Goal: Information Seeking & Learning: Check status

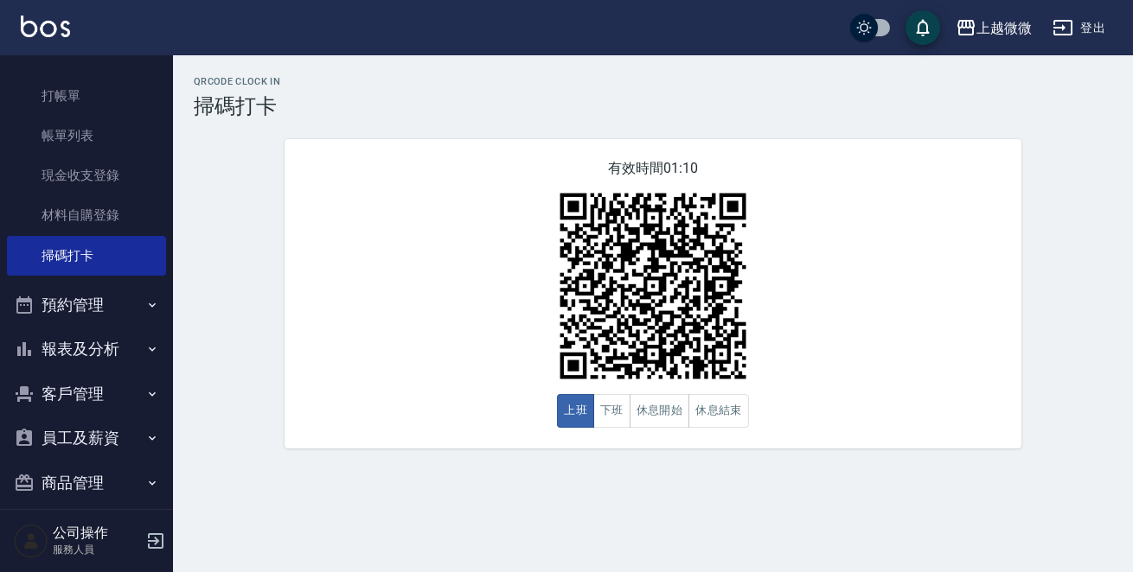
scroll to position [54, 0]
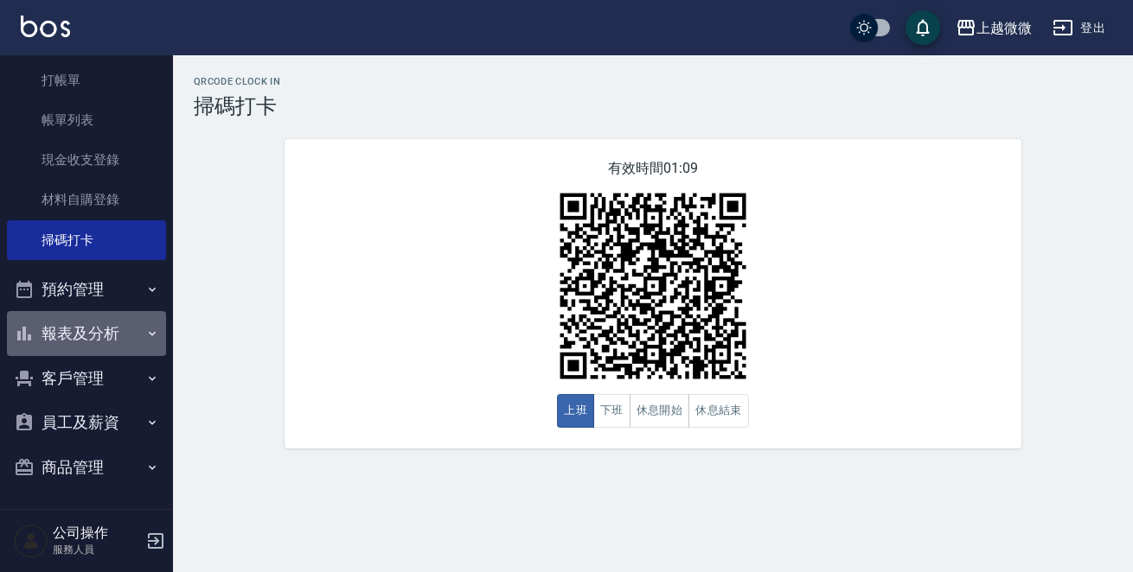
click at [133, 338] on button "報表及分析" at bounding box center [86, 333] width 159 height 45
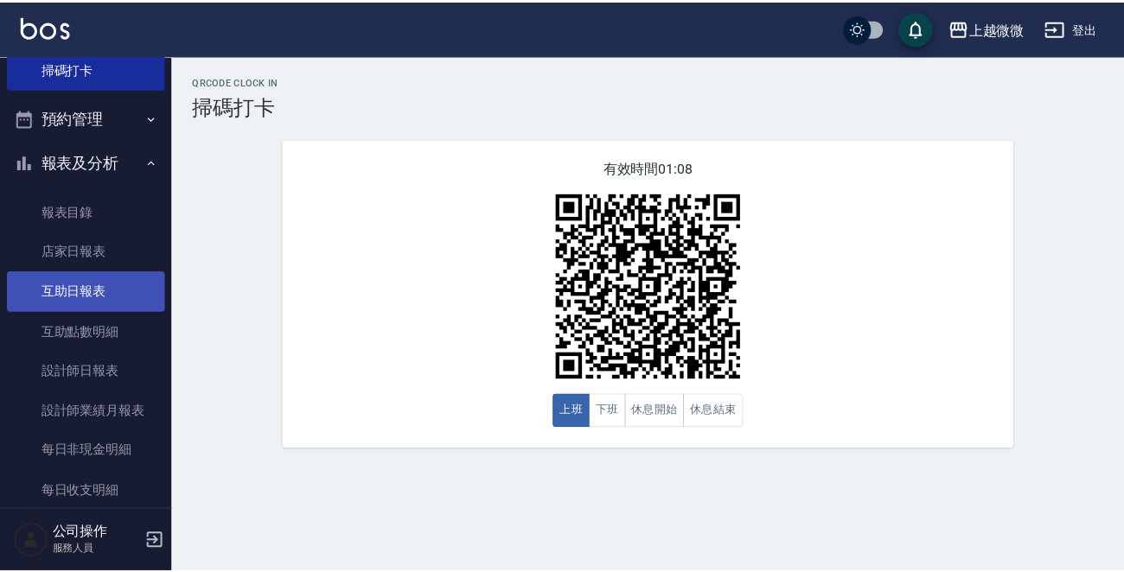
scroll to position [227, 0]
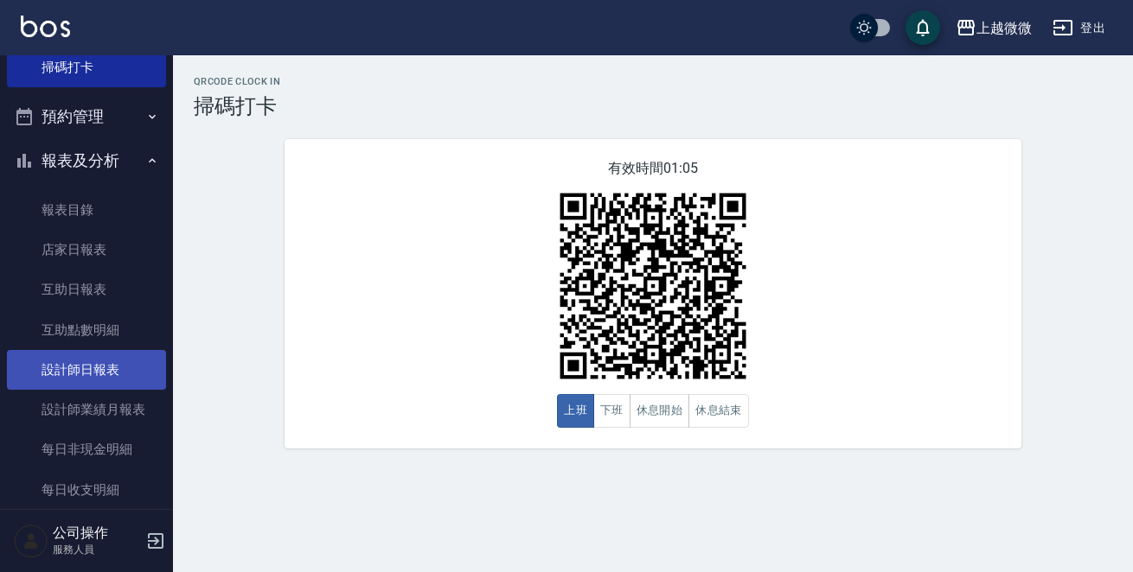
click at [137, 377] on link "設計師日報表" at bounding box center [86, 370] width 159 height 40
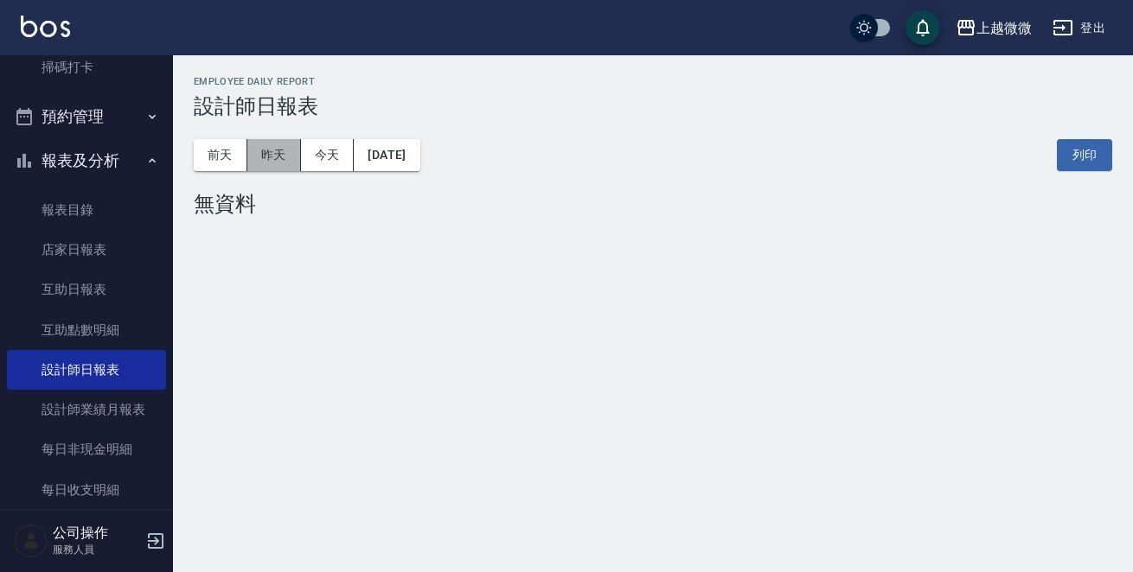
click at [285, 151] on button "昨天" at bounding box center [274, 155] width 54 height 32
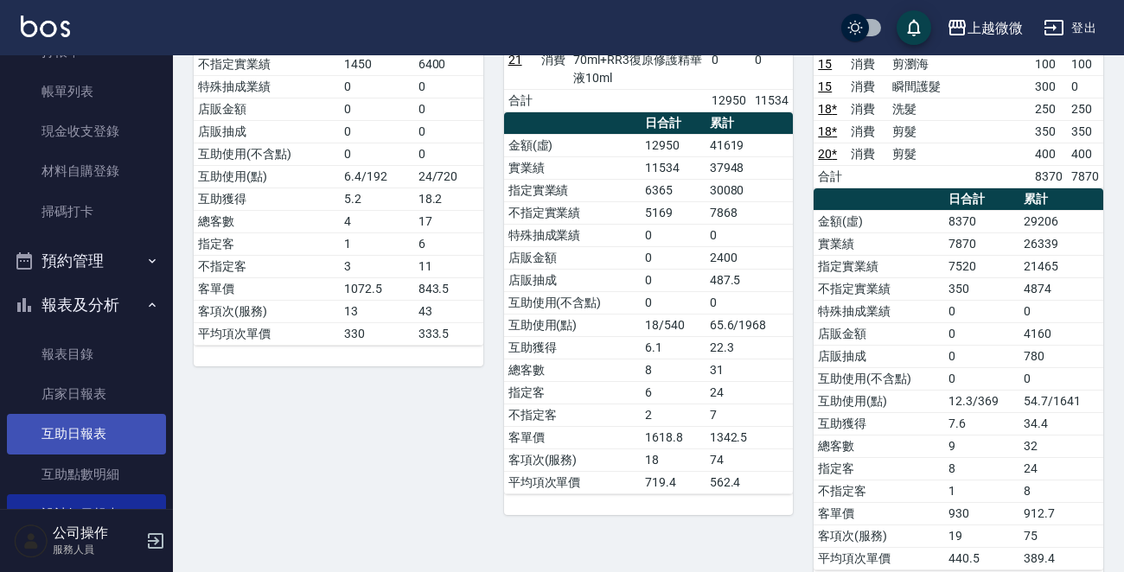
scroll to position [42, 0]
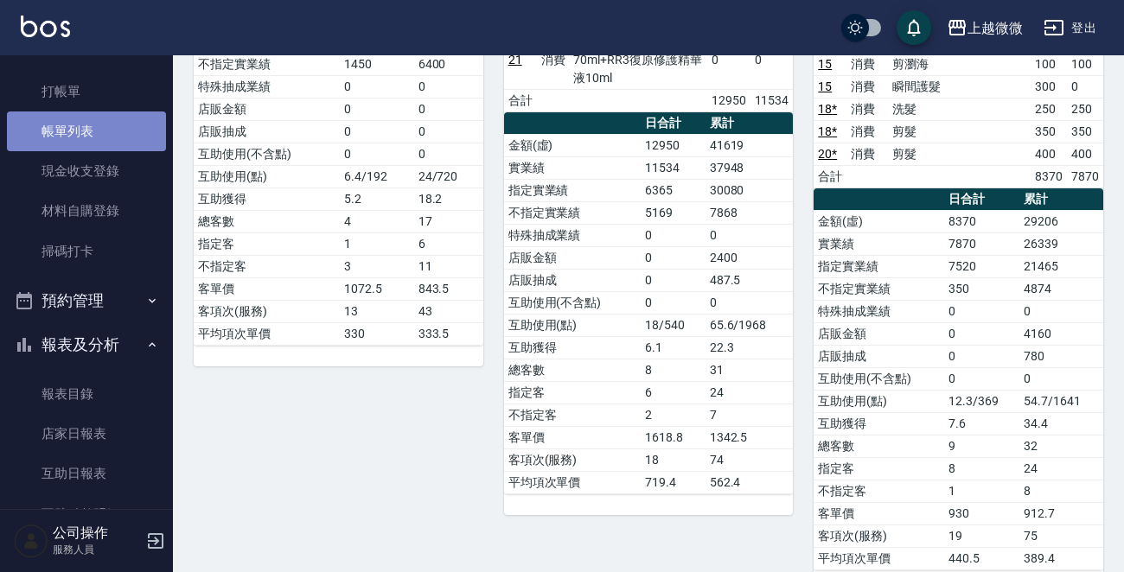
click at [117, 131] on link "帳單列表" at bounding box center [86, 132] width 159 height 40
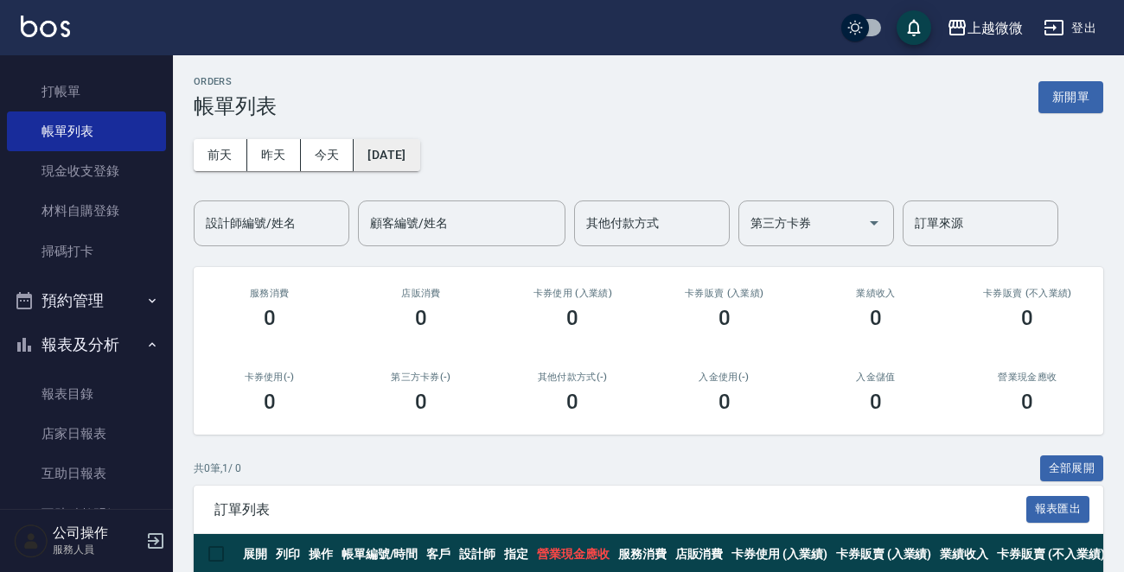
click at [367, 157] on button "[DATE]" at bounding box center [387, 155] width 66 height 32
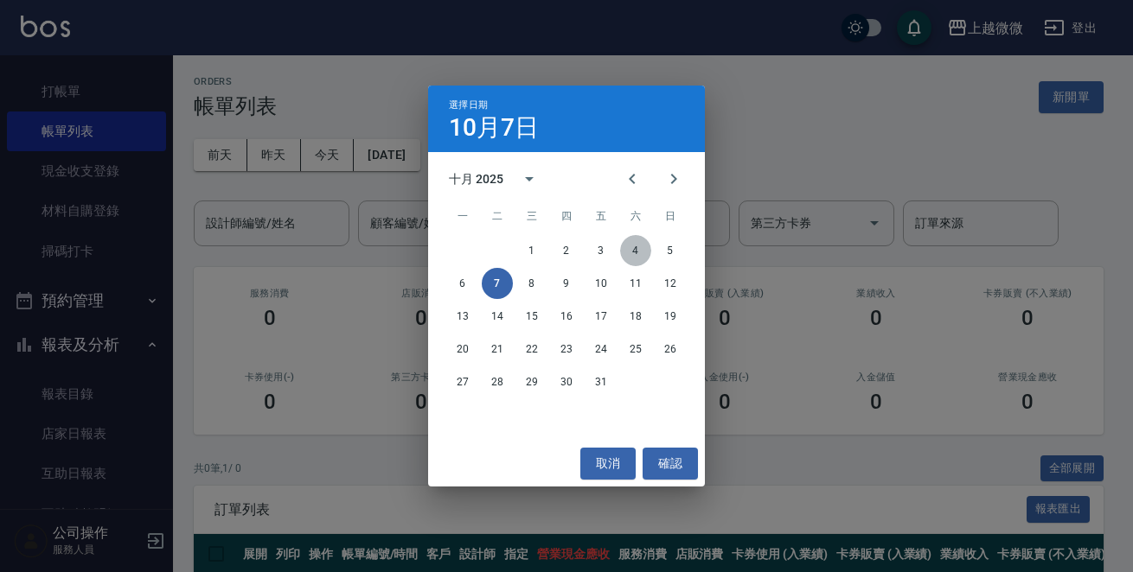
click at [634, 245] on button "4" at bounding box center [635, 250] width 31 height 31
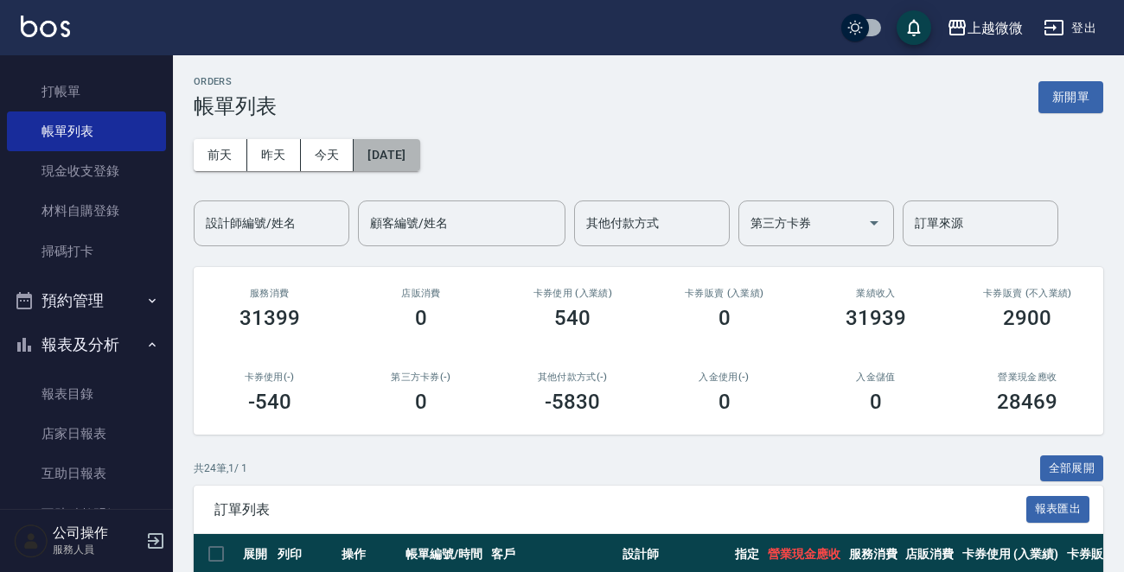
click at [412, 163] on button "[DATE]" at bounding box center [387, 155] width 66 height 32
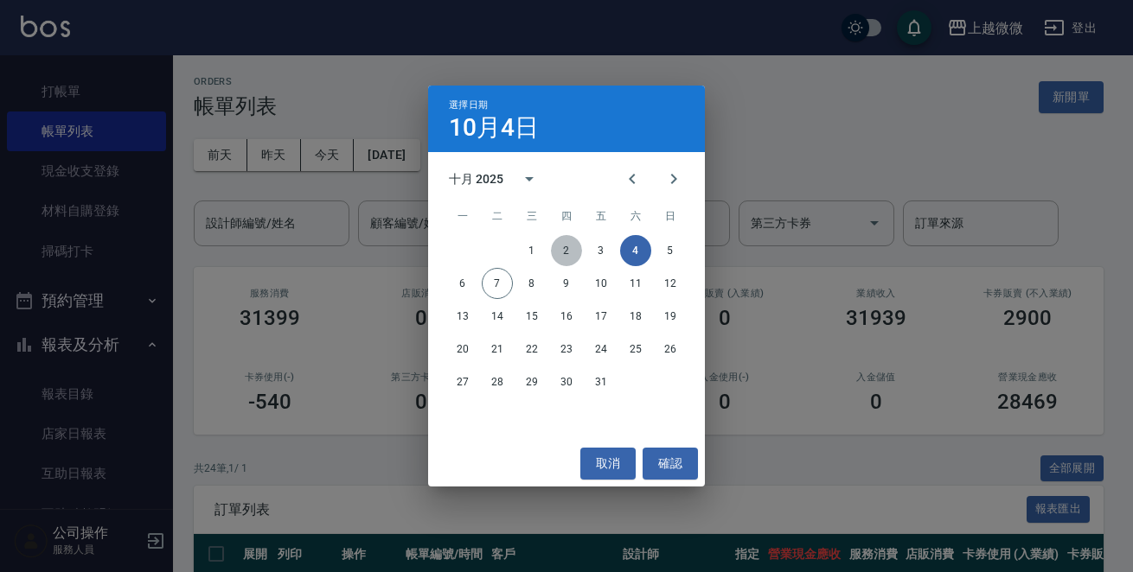
click at [572, 258] on button "2" at bounding box center [566, 250] width 31 height 31
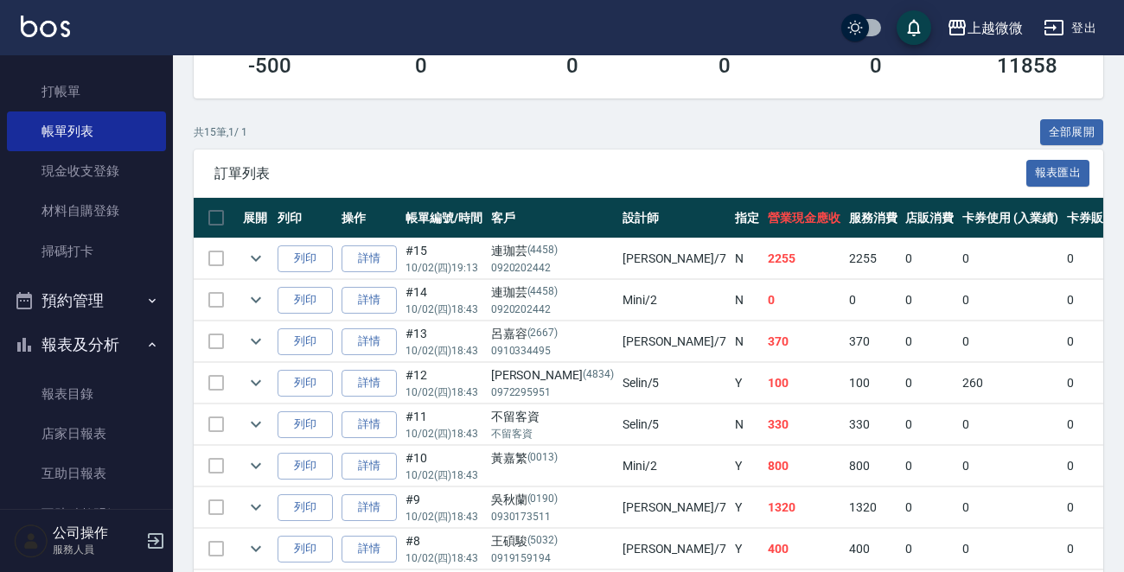
scroll to position [346, 0]
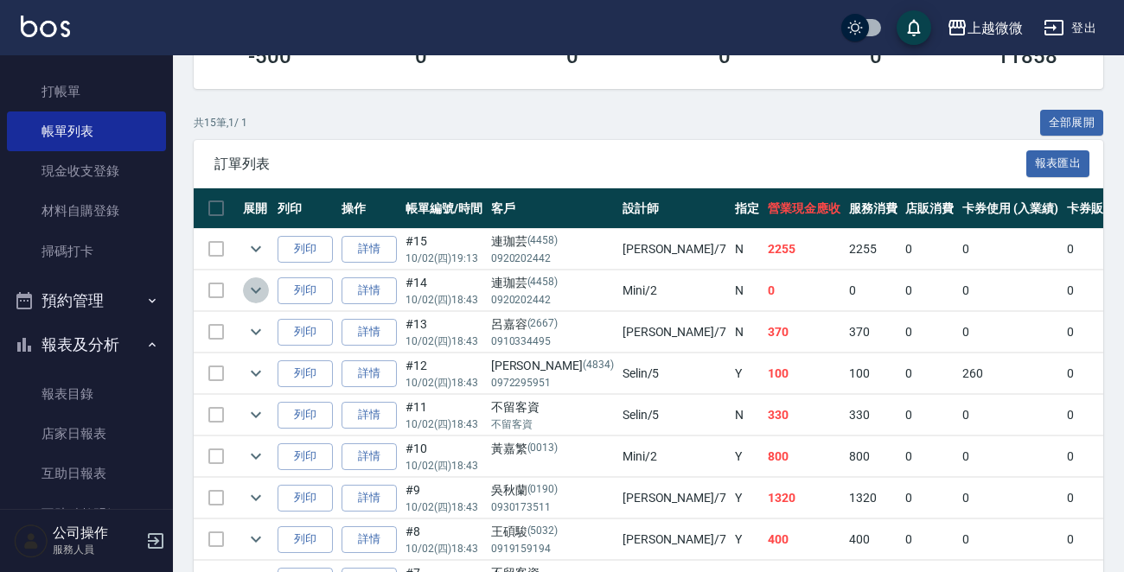
click at [255, 287] on icon "expand row" at bounding box center [256, 290] width 21 height 21
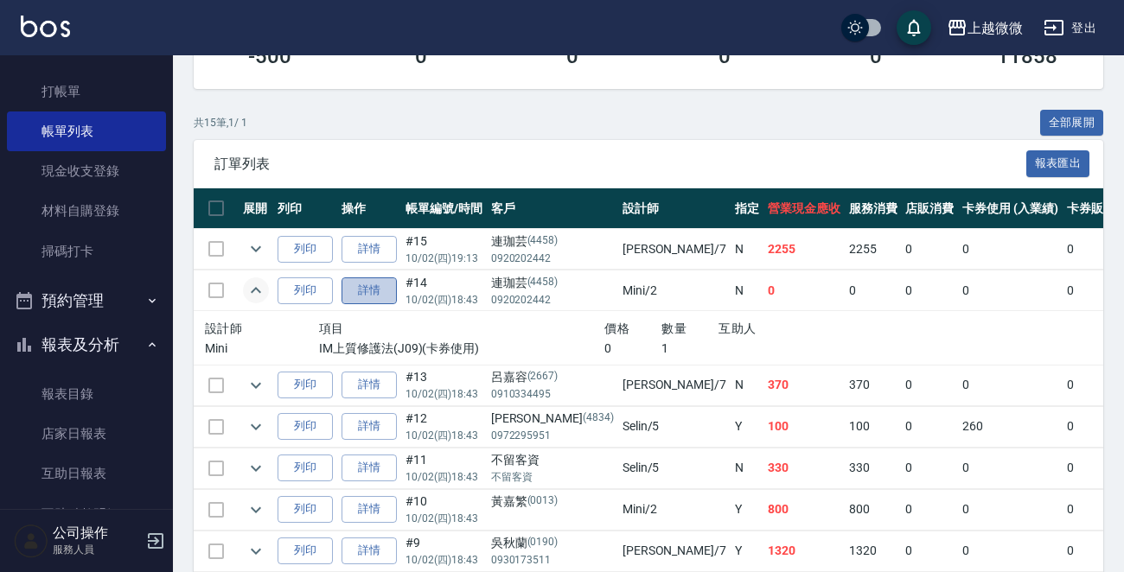
click at [372, 284] on link "詳情" at bounding box center [369, 291] width 55 height 27
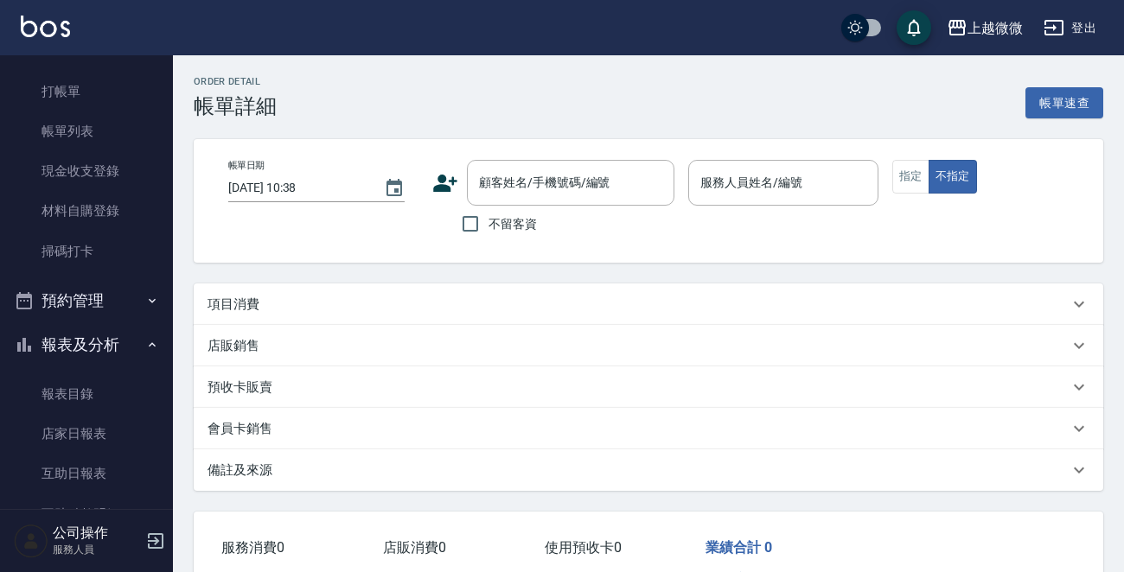
type input "[DATE] 18:43"
type input "Mini-2"
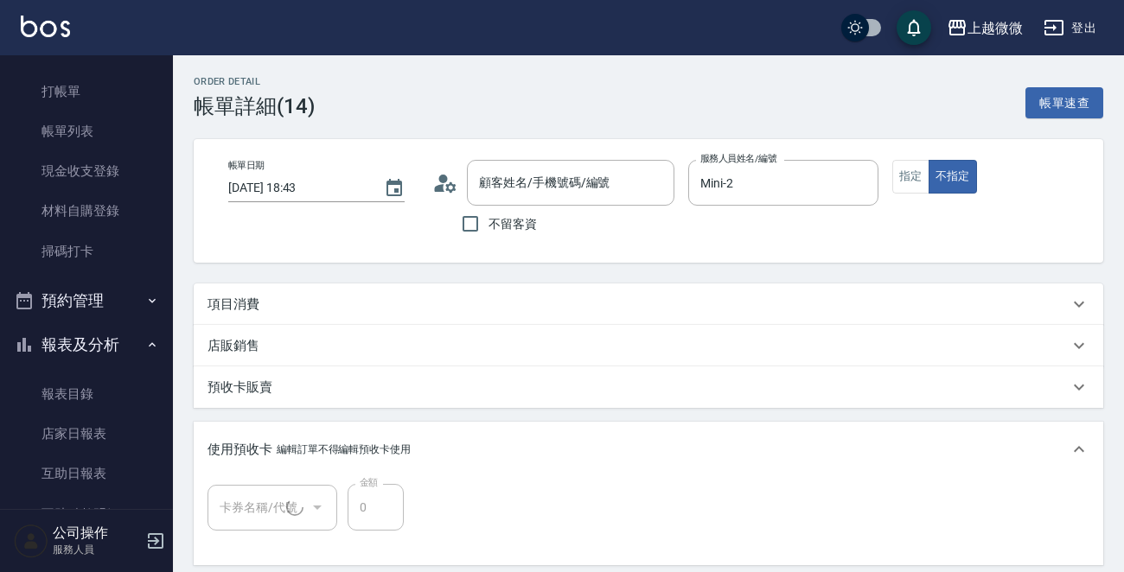
type input "連珈芸/0920202442/4458"
type input "IM上質修護法(1/1)"
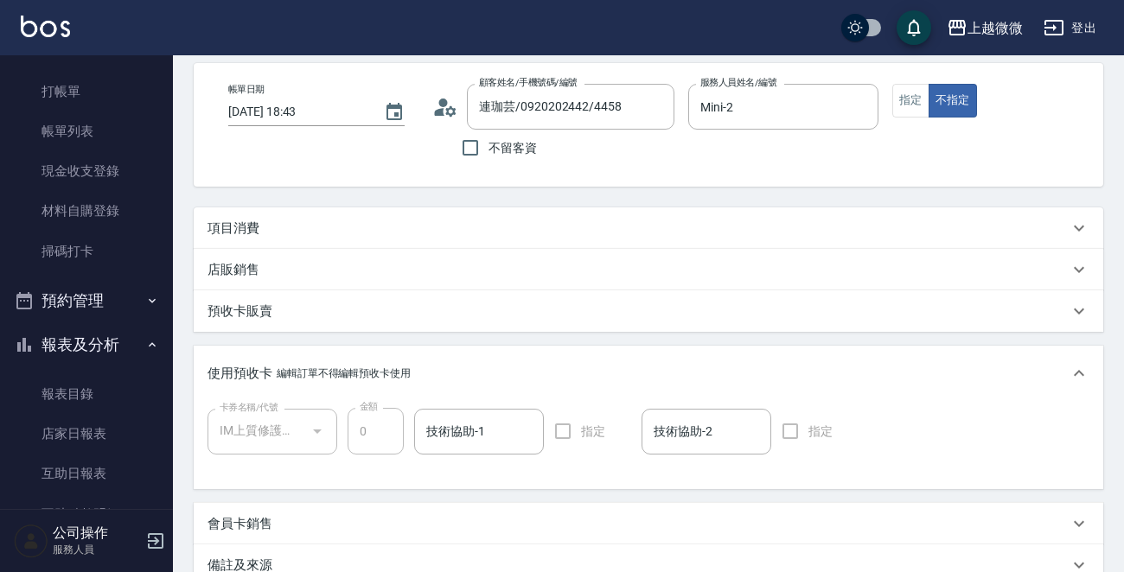
scroll to position [173, 0]
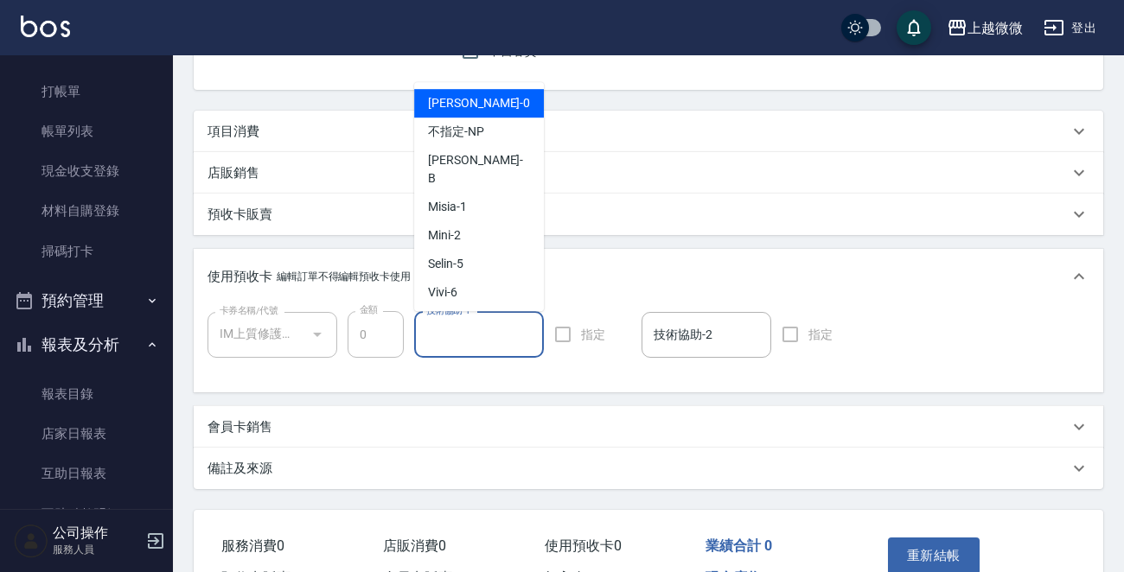
click at [452, 338] on input "技術協助-1" at bounding box center [479, 335] width 114 height 30
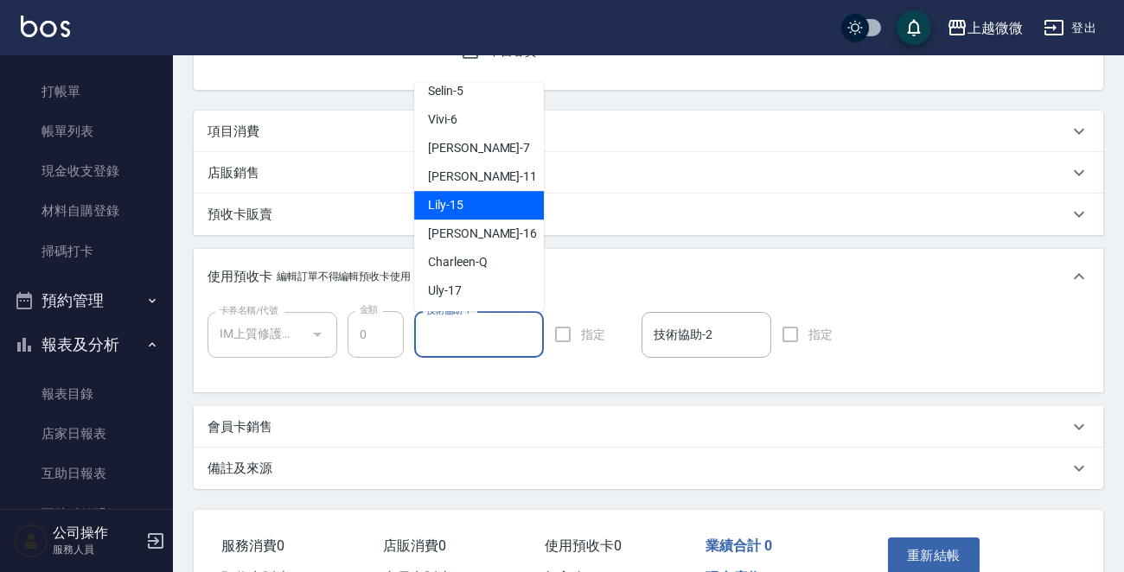
click at [483, 191] on div "Lily -15" at bounding box center [479, 205] width 130 height 29
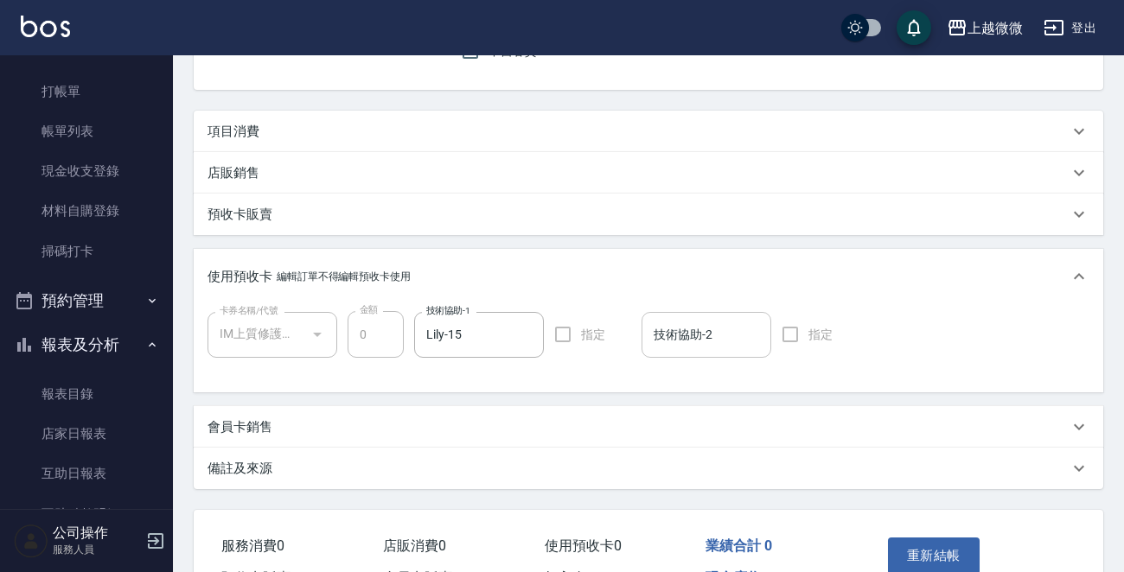
click at [691, 342] on input "技術協助-2" at bounding box center [706, 335] width 114 height 30
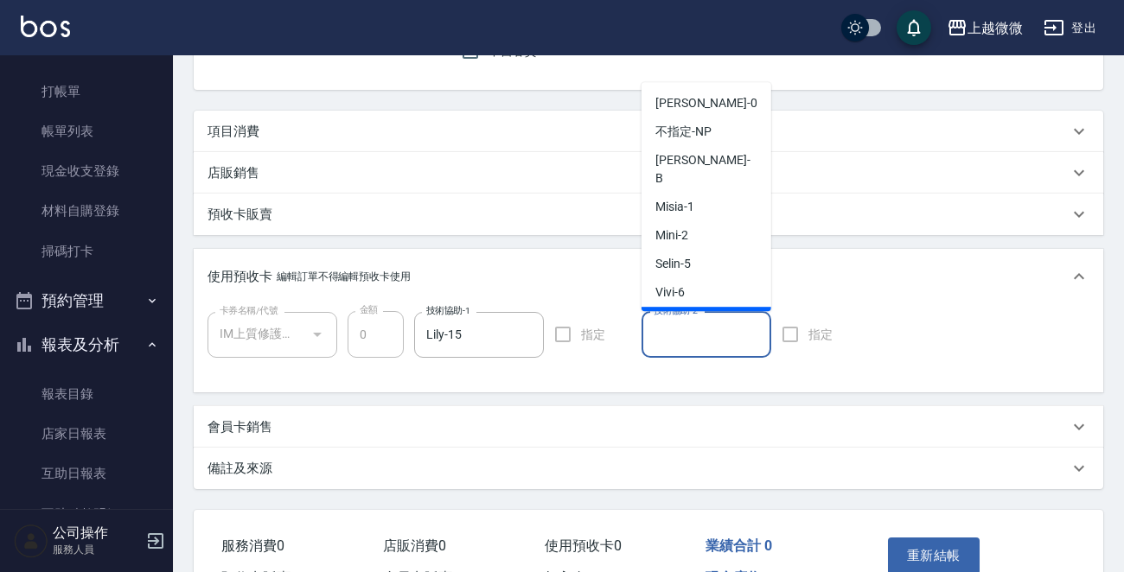
click at [701, 307] on div "[PERSON_NAME] -7" at bounding box center [707, 321] width 130 height 29
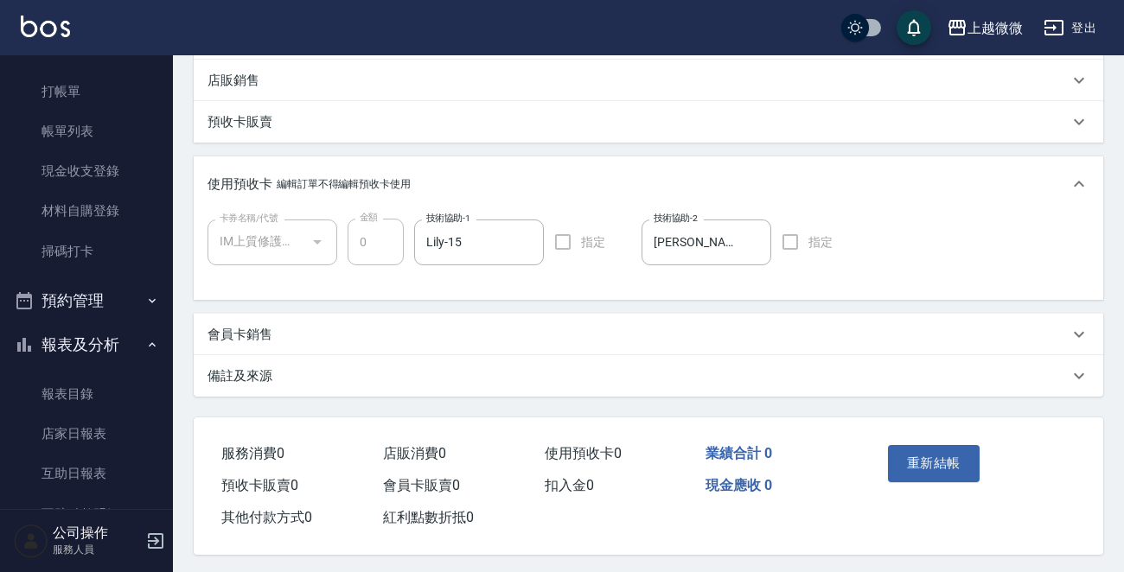
scroll to position [273, 0]
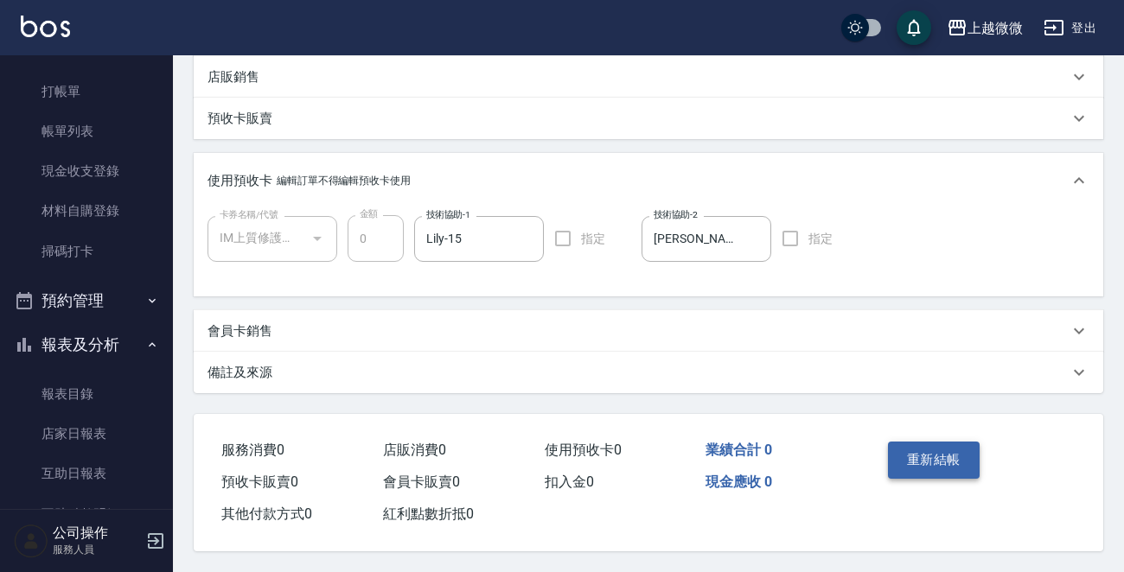
click at [899, 470] on button "重新結帳" at bounding box center [934, 460] width 92 height 36
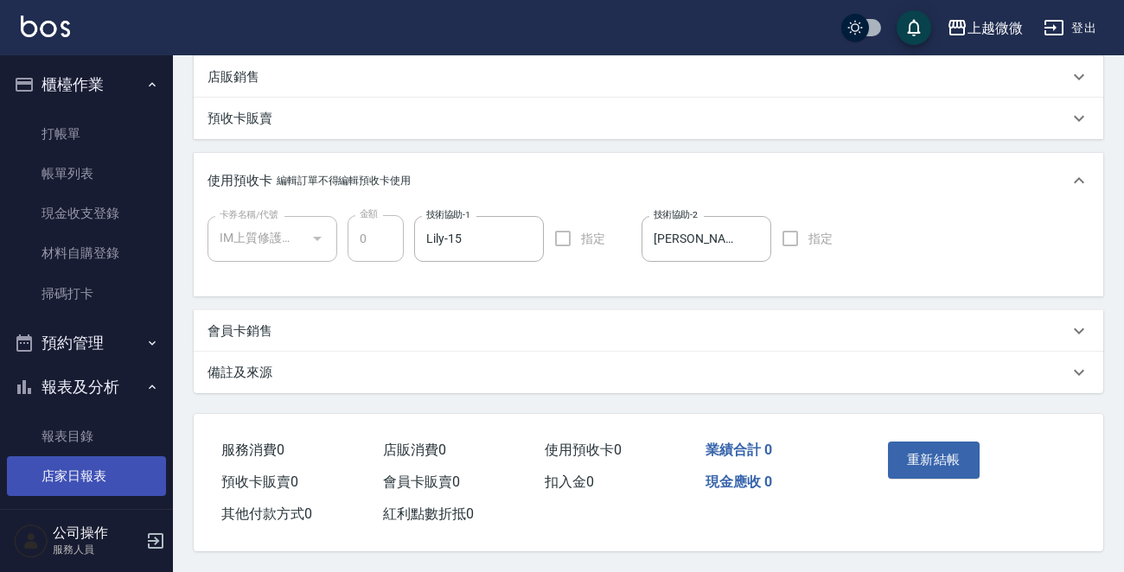
scroll to position [86, 0]
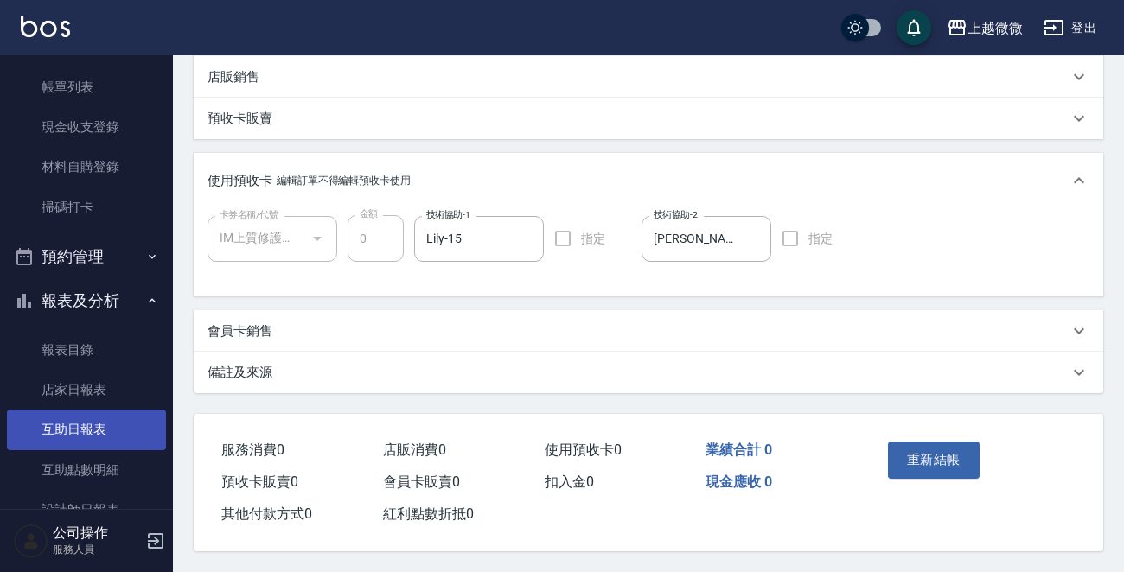
click at [101, 428] on link "互助日報表" at bounding box center [86, 430] width 159 height 40
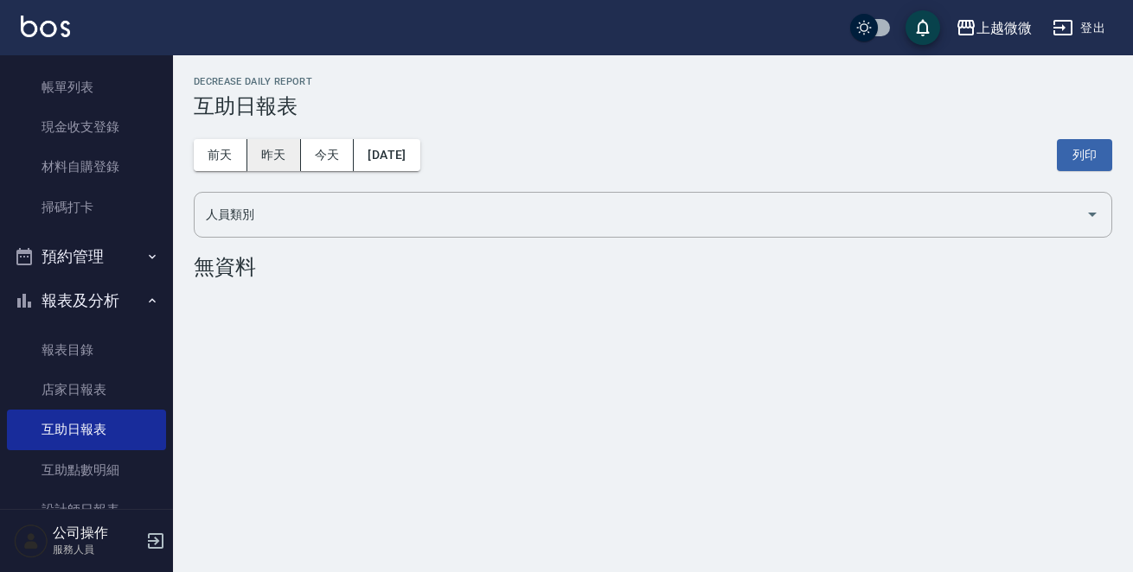
click at [277, 157] on button "昨天" at bounding box center [274, 155] width 54 height 32
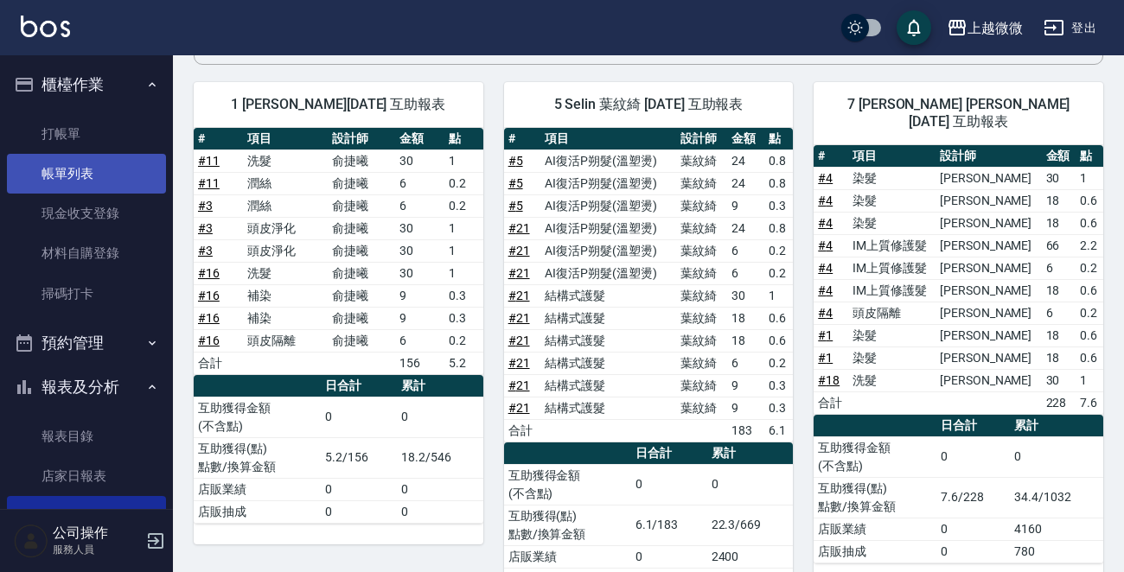
click at [92, 179] on link "帳單列表" at bounding box center [86, 174] width 159 height 40
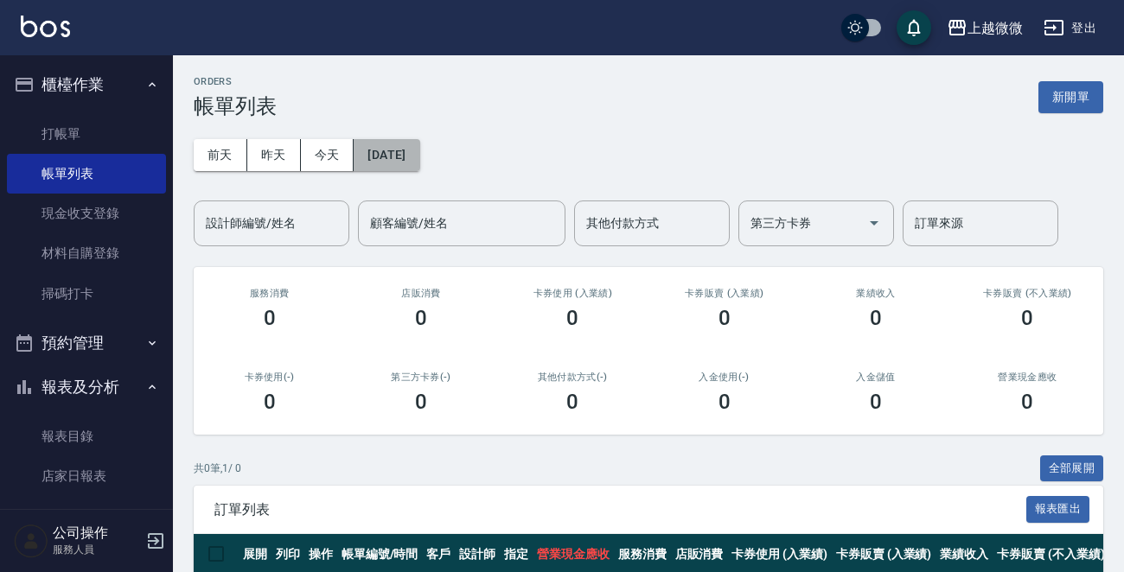
click at [417, 155] on button "[DATE]" at bounding box center [387, 155] width 66 height 32
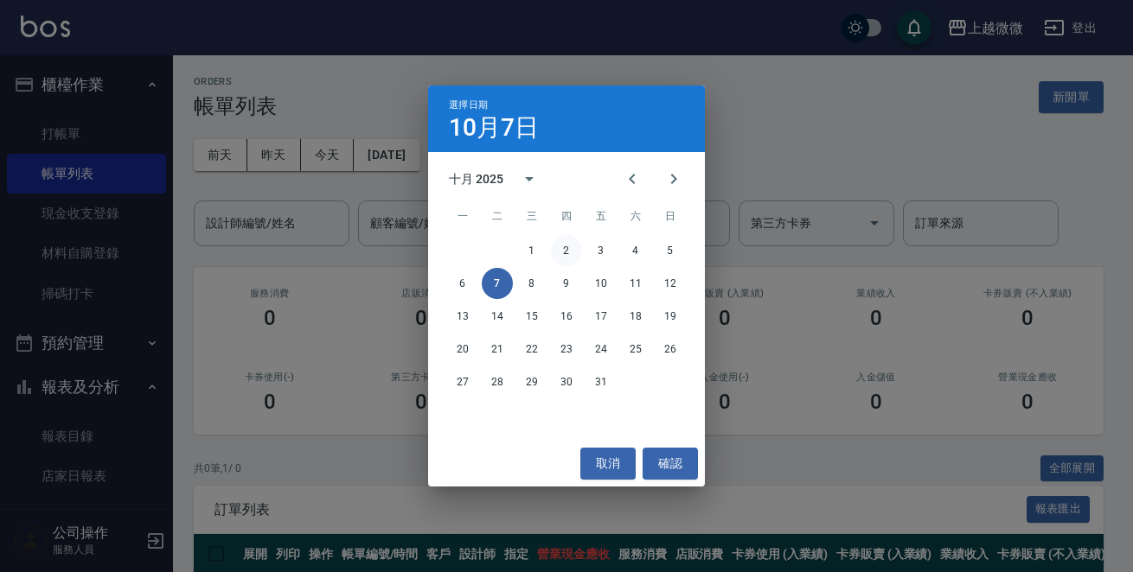
click at [564, 249] on button "2" at bounding box center [566, 250] width 31 height 31
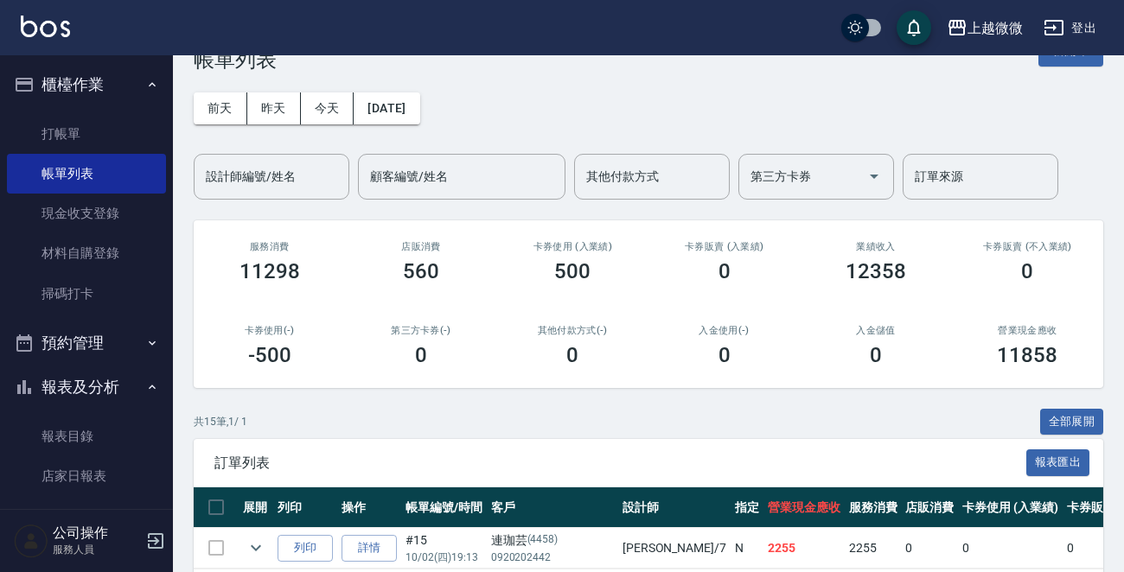
scroll to position [432, 0]
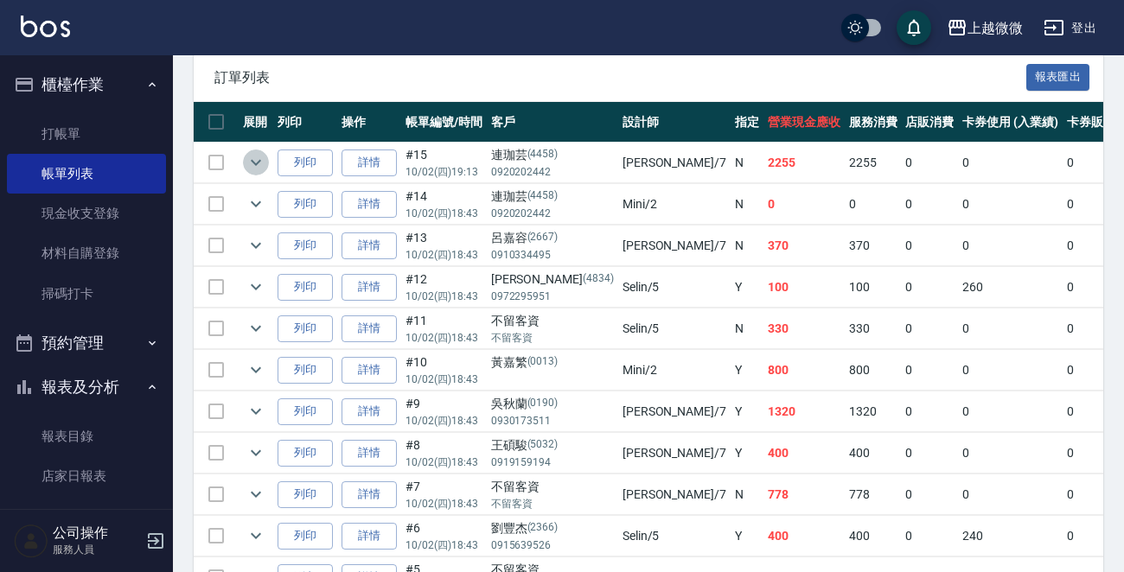
click at [254, 165] on icon "expand row" at bounding box center [256, 162] width 21 height 21
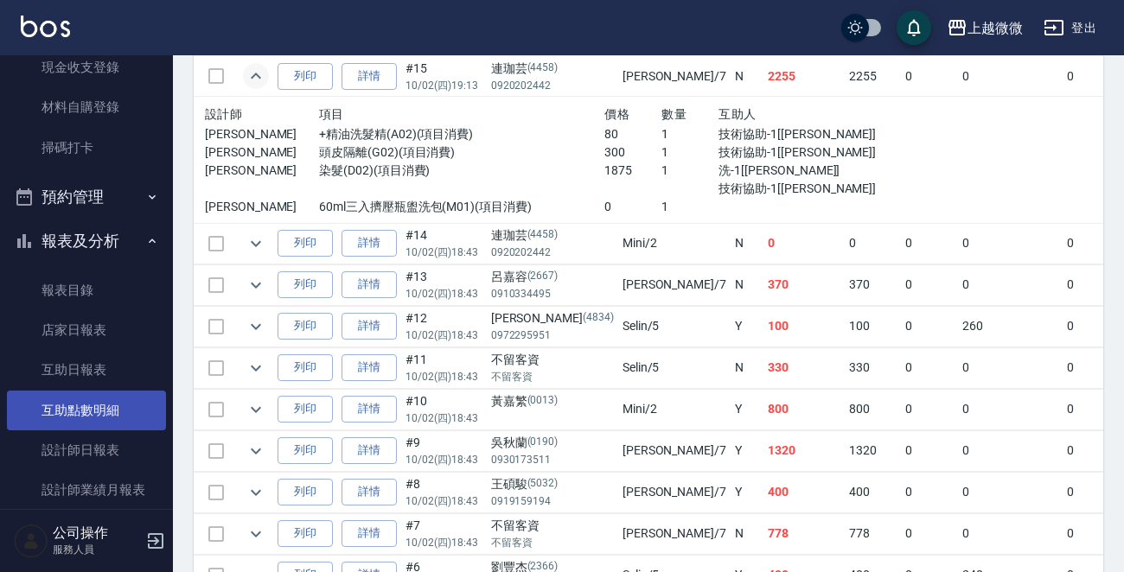
scroll to position [259, 0]
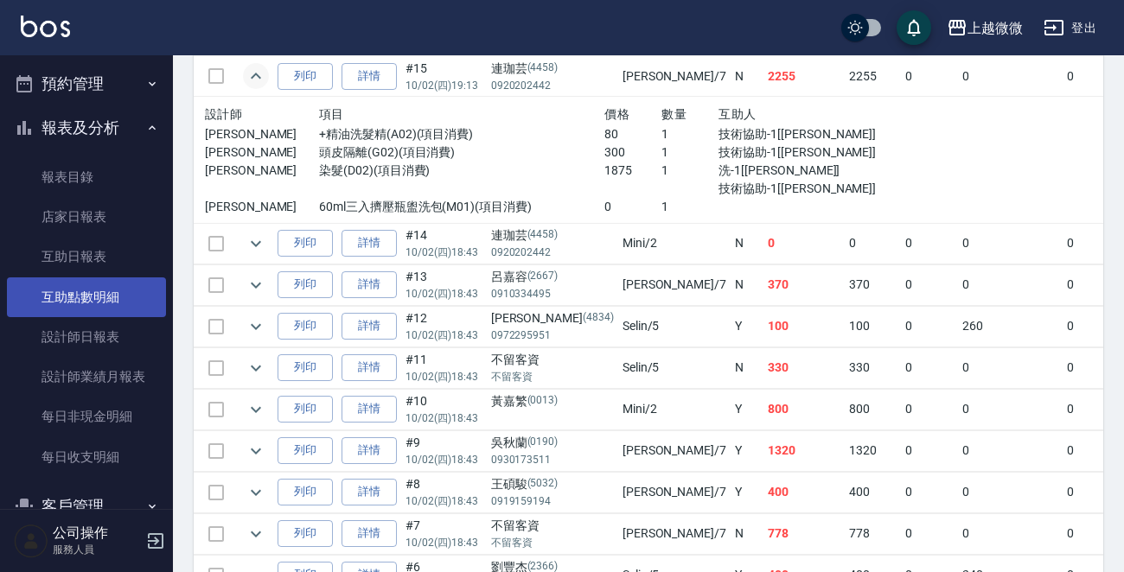
click at [114, 290] on link "互助點數明細" at bounding box center [86, 298] width 159 height 40
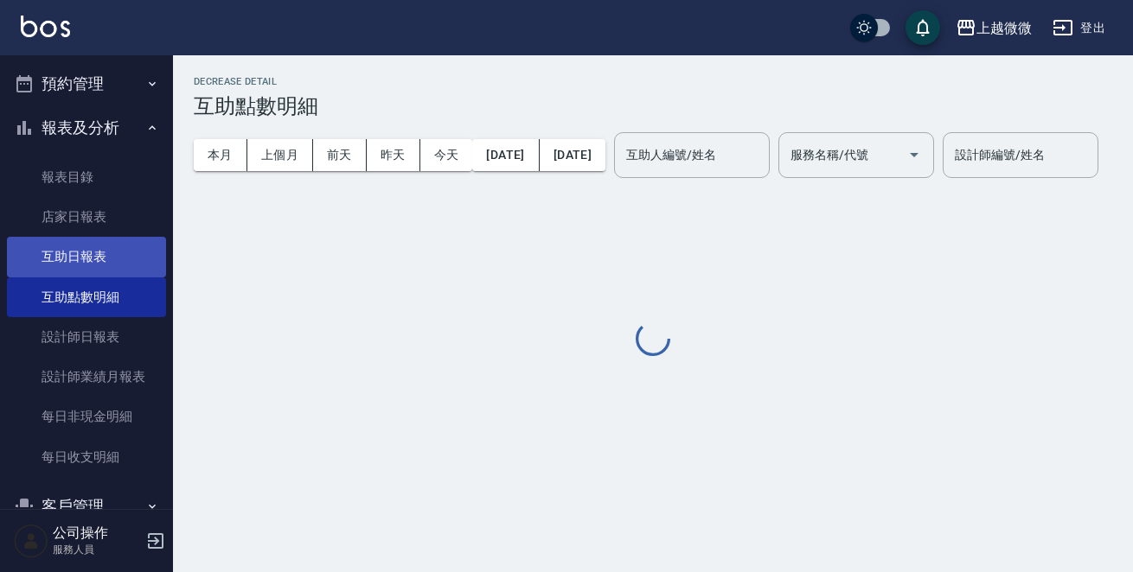
click at [114, 258] on link "互助日報表" at bounding box center [86, 257] width 159 height 40
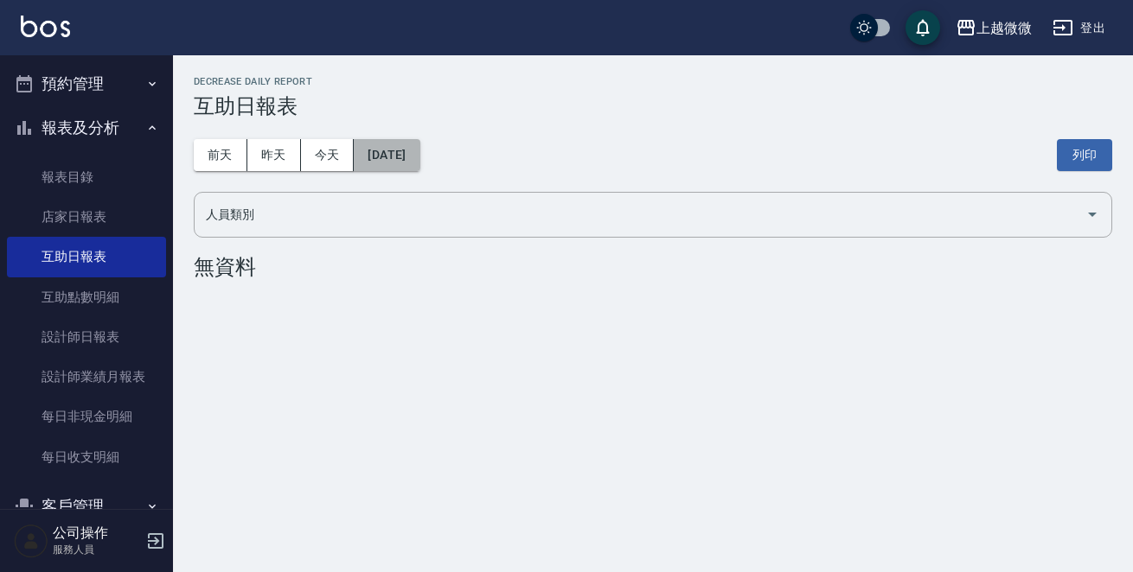
click at [368, 143] on button "[DATE]" at bounding box center [387, 155] width 66 height 32
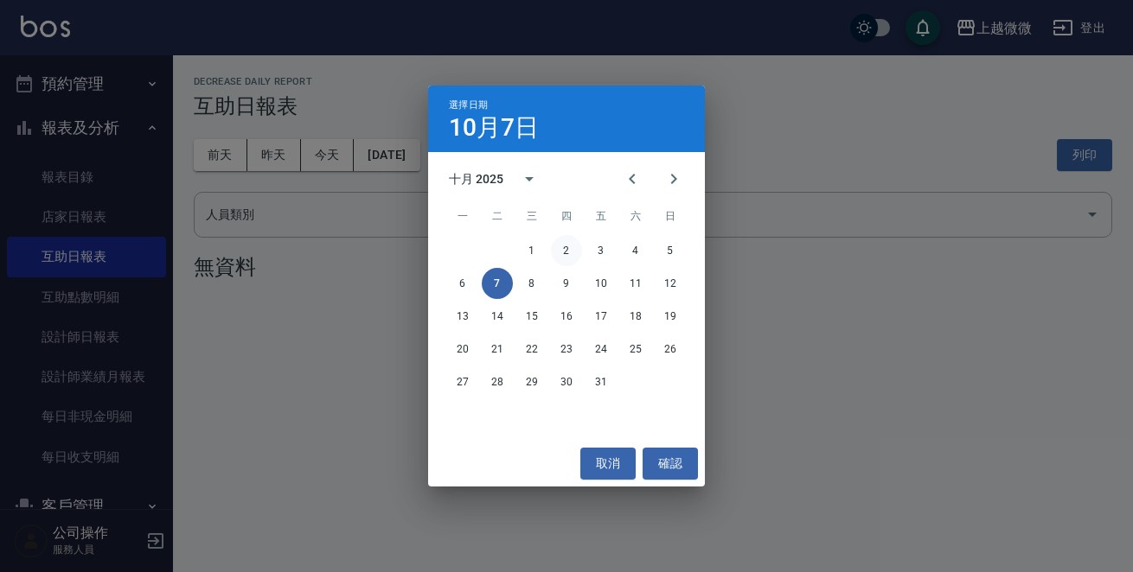
click at [574, 254] on button "2" at bounding box center [566, 250] width 31 height 31
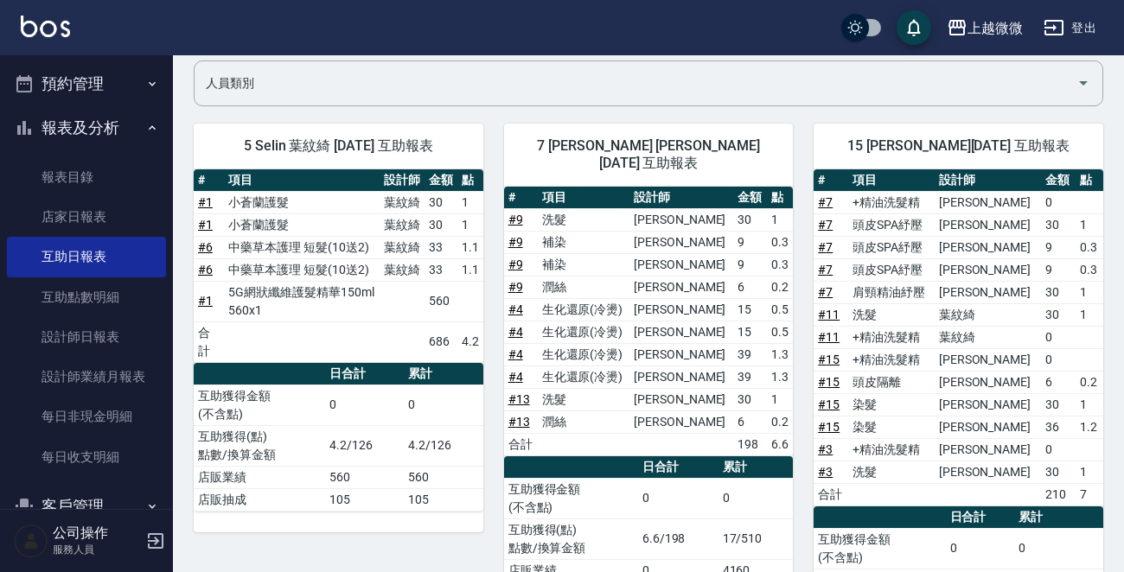
scroll to position [173, 0]
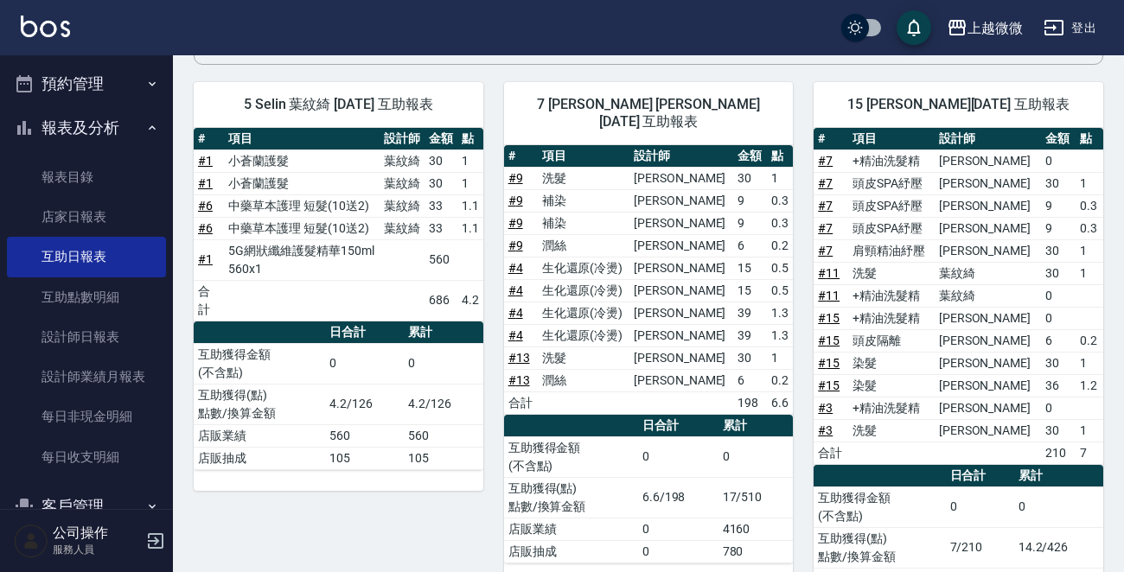
click at [32, 30] on img at bounding box center [45, 27] width 49 height 22
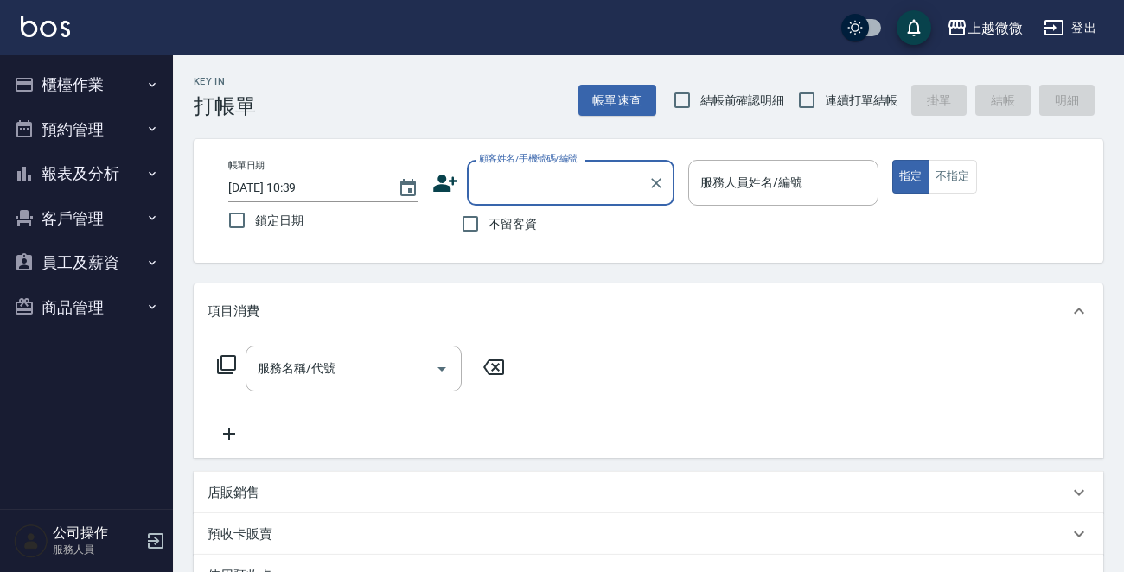
click at [92, 214] on button "客戶管理" at bounding box center [86, 218] width 159 height 45
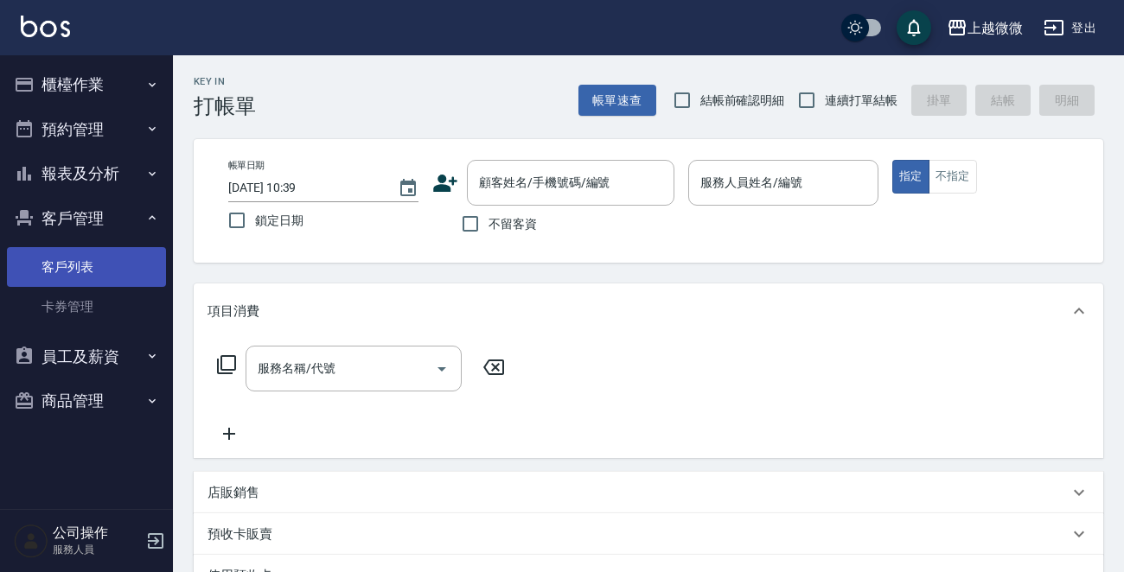
click at [138, 264] on link "客戶列表" at bounding box center [86, 267] width 159 height 40
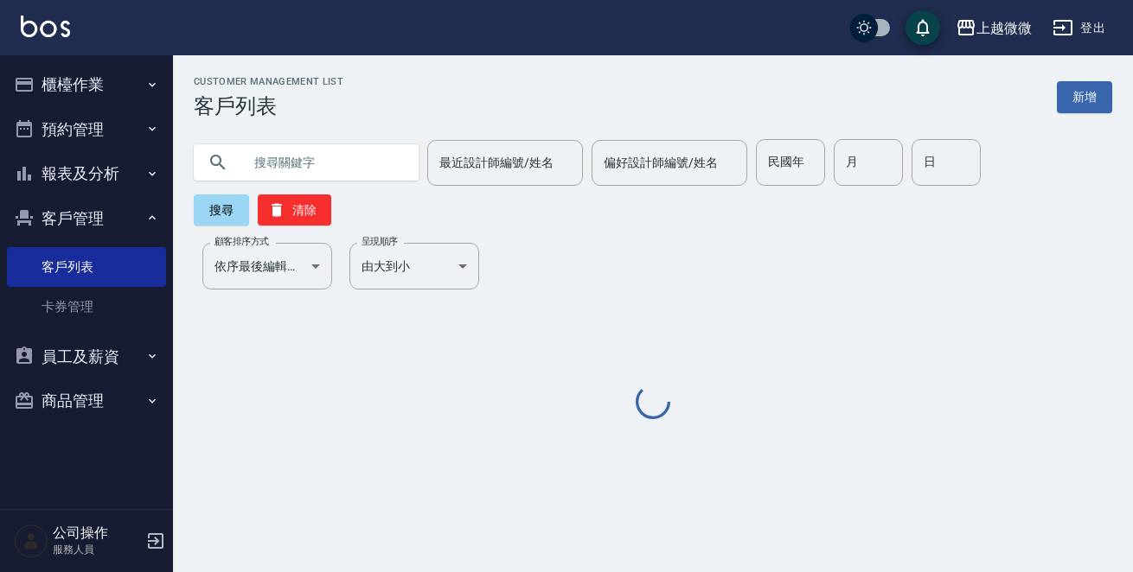
click at [329, 167] on input "text" at bounding box center [323, 162] width 163 height 47
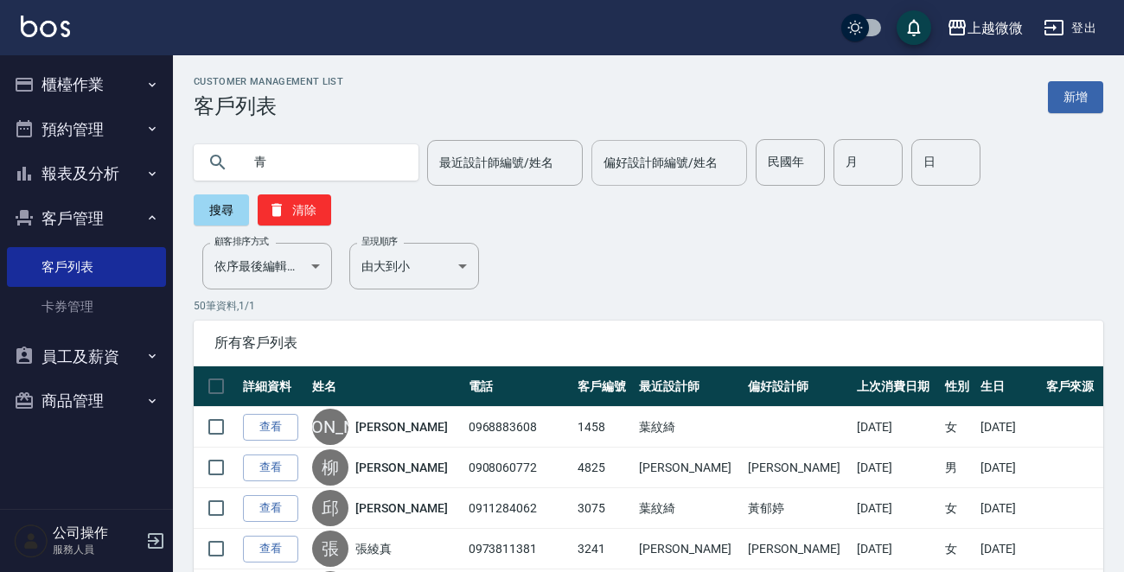
type input "青"
click at [694, 157] on div "偏好設計師編號/姓名 偏好設計師編號/姓名" at bounding box center [670, 163] width 156 height 46
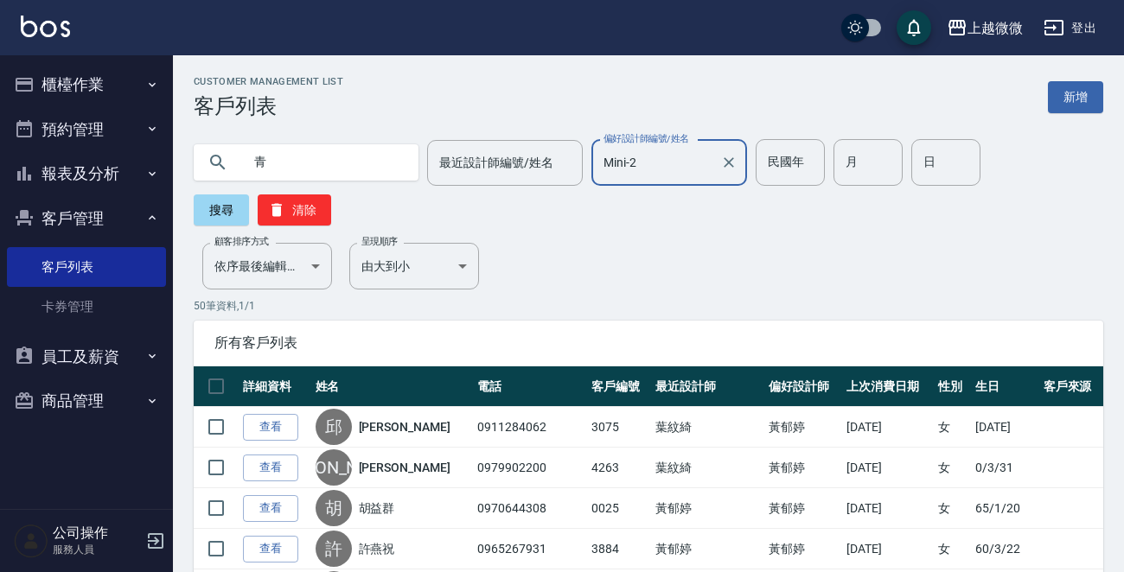
type input "Mini-2"
click at [309, 153] on input "青" at bounding box center [323, 162] width 163 height 47
click at [252, 168] on input "青" at bounding box center [323, 162] width 163 height 47
click at [356, 165] on input "宛 青" at bounding box center [323, 162] width 163 height 47
drag, startPoint x: 273, startPoint y: 165, endPoint x: 287, endPoint y: 165, distance: 13.8
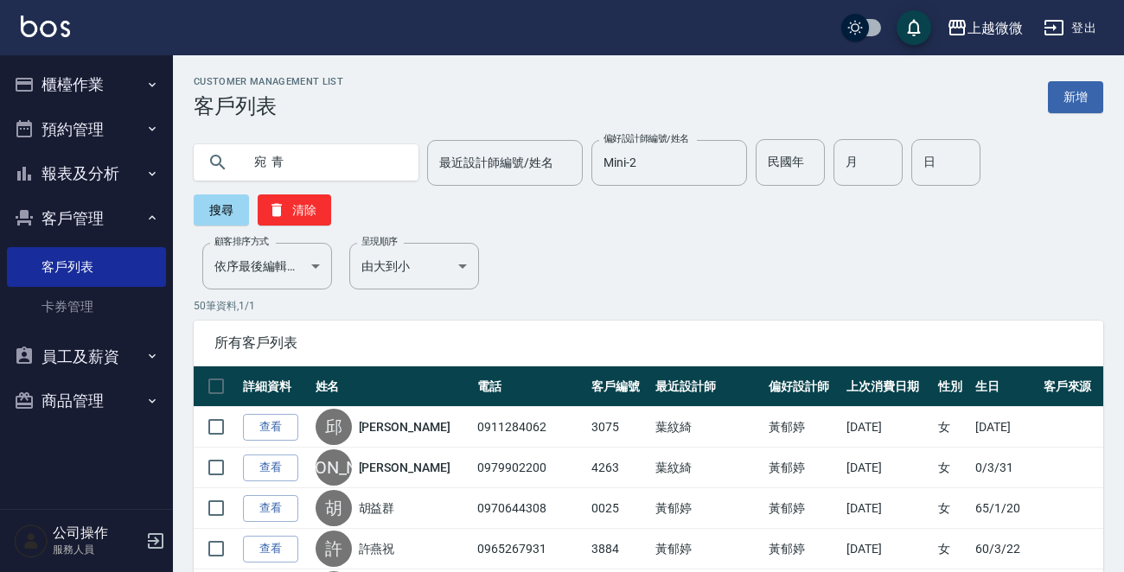
click at [273, 165] on input "宛 青" at bounding box center [323, 162] width 163 height 47
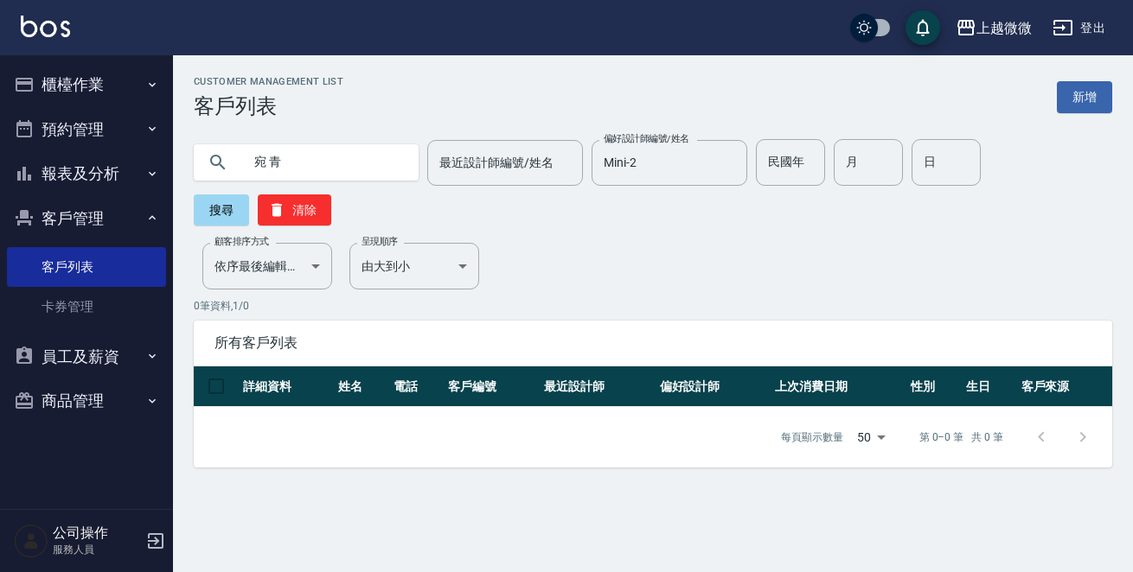
click at [271, 167] on input "宛 青" at bounding box center [323, 162] width 163 height 47
type input "宛青"
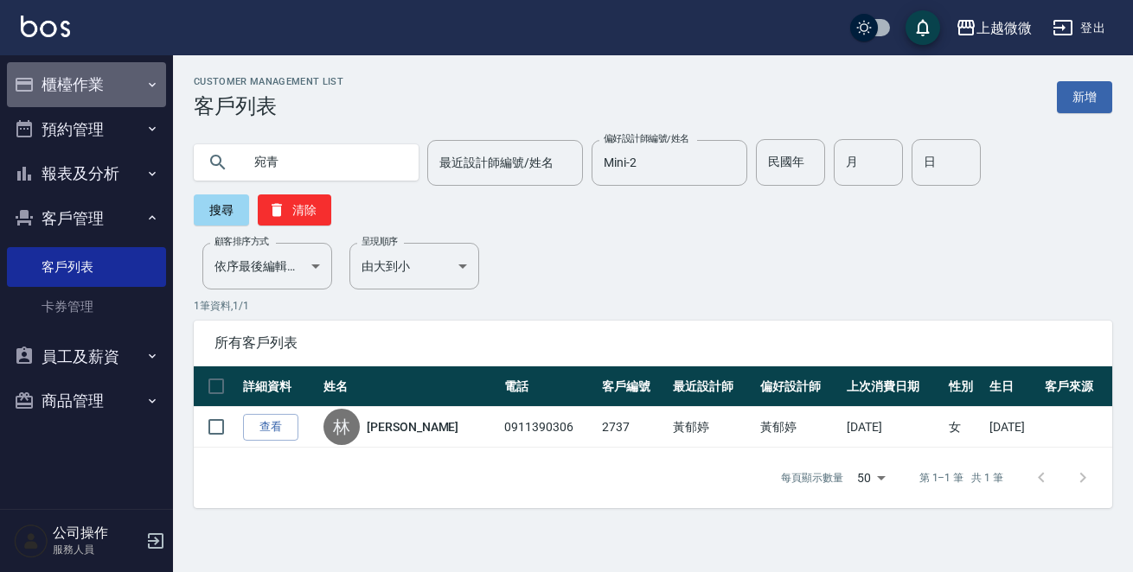
click at [138, 93] on button "櫃檯作業" at bounding box center [86, 84] width 159 height 45
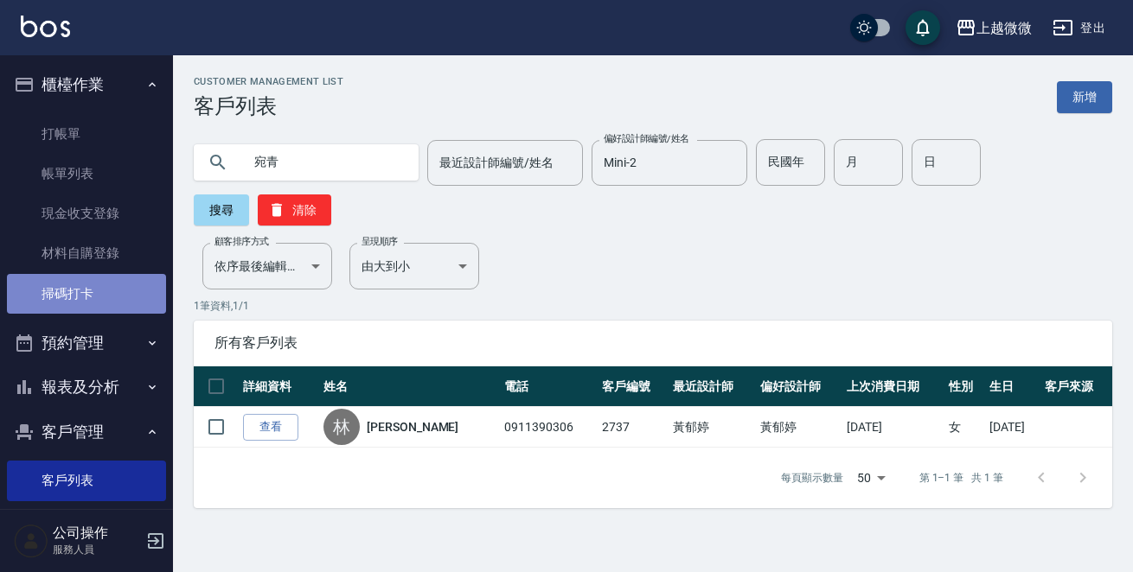
click at [131, 297] on link "掃碼打卡" at bounding box center [86, 294] width 159 height 40
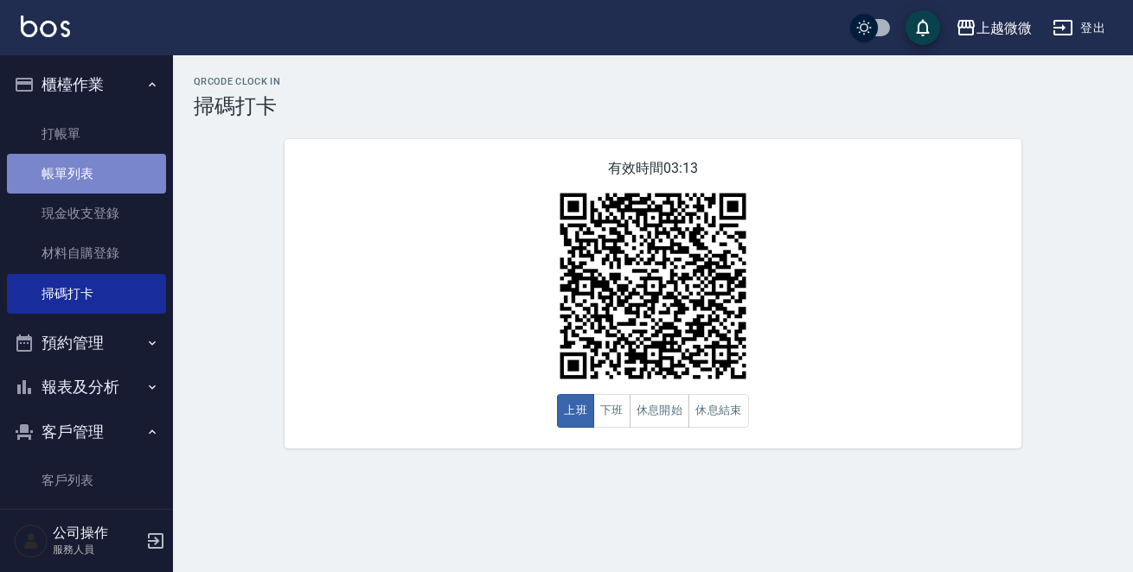
click at [99, 165] on link "帳單列表" at bounding box center [86, 174] width 159 height 40
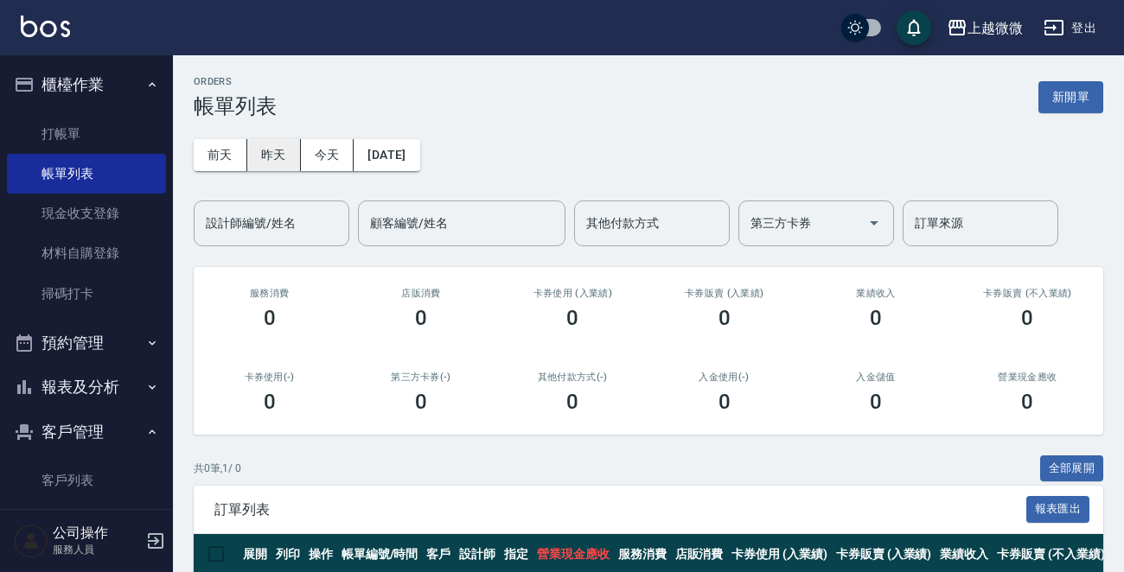
click at [268, 154] on button "昨天" at bounding box center [274, 155] width 54 height 32
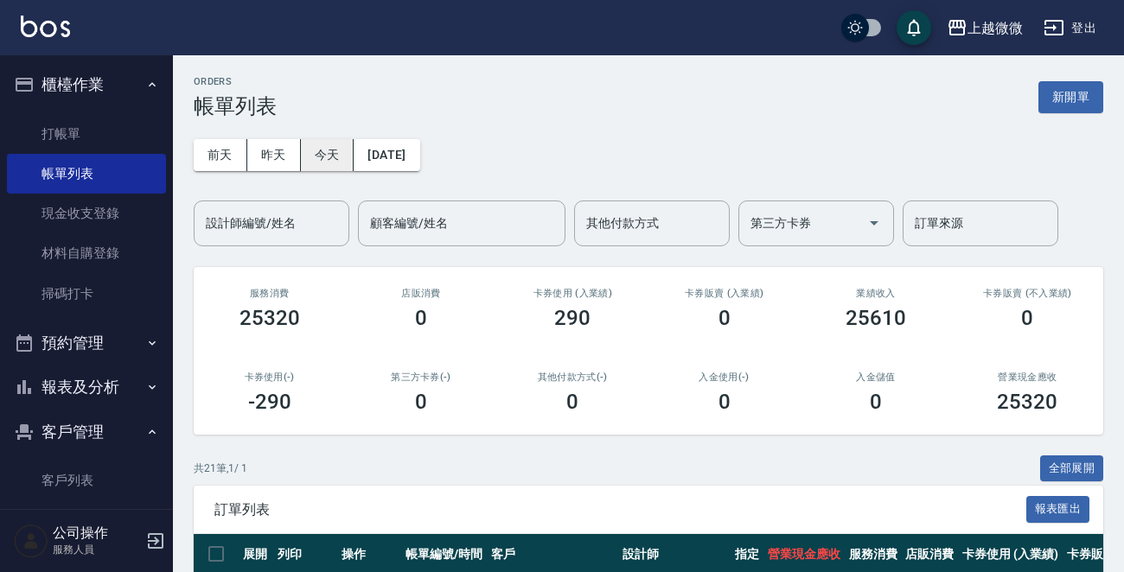
click at [233, 156] on button "前天" at bounding box center [221, 155] width 54 height 32
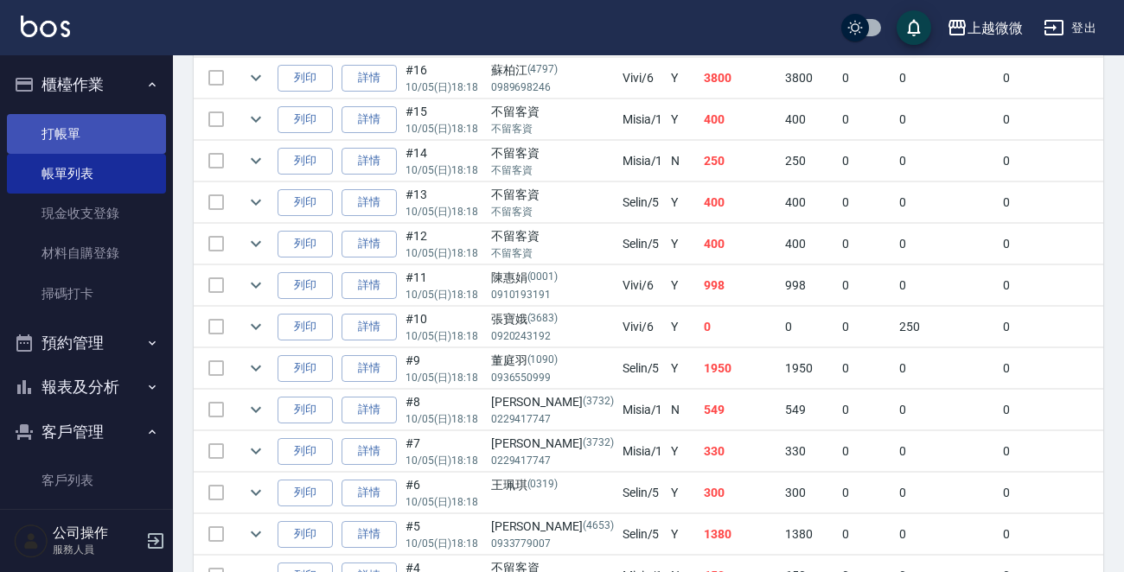
scroll to position [527, 0]
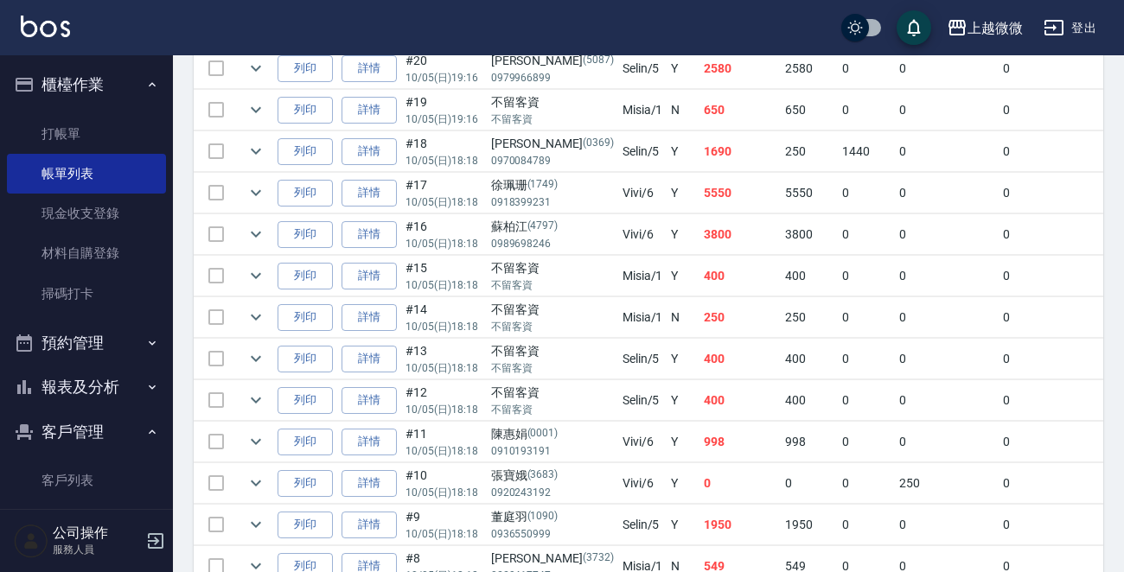
click at [93, 109] on ul "打帳單 帳單列表 現金收支登錄 材料自購登錄 掃碼打卡" at bounding box center [86, 214] width 159 height 214
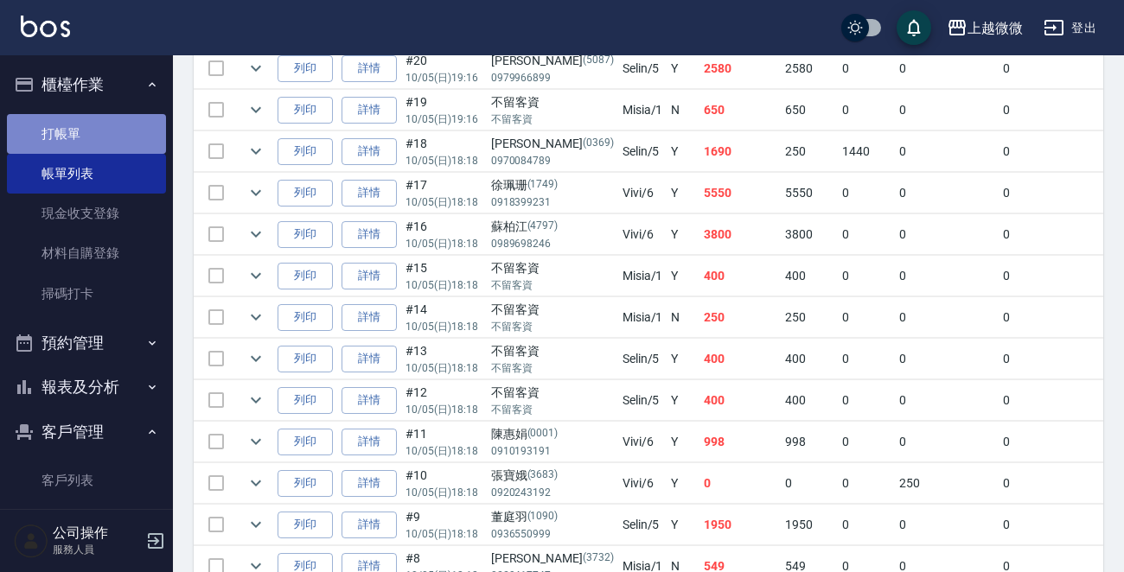
click at [93, 126] on link "打帳單" at bounding box center [86, 134] width 159 height 40
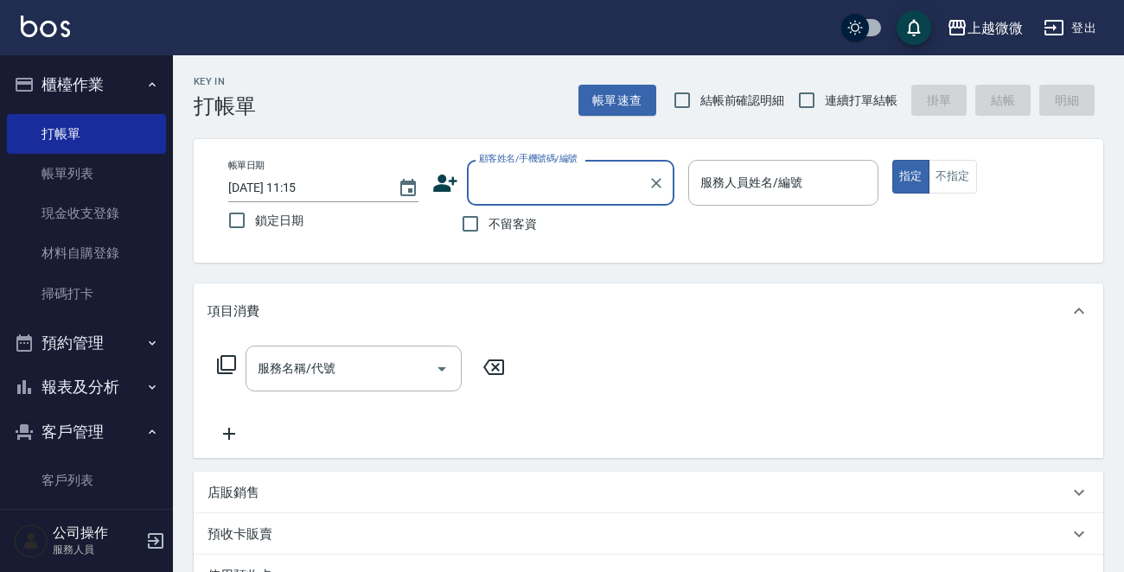
click at [121, 71] on button "櫃檯作業" at bounding box center [86, 84] width 159 height 45
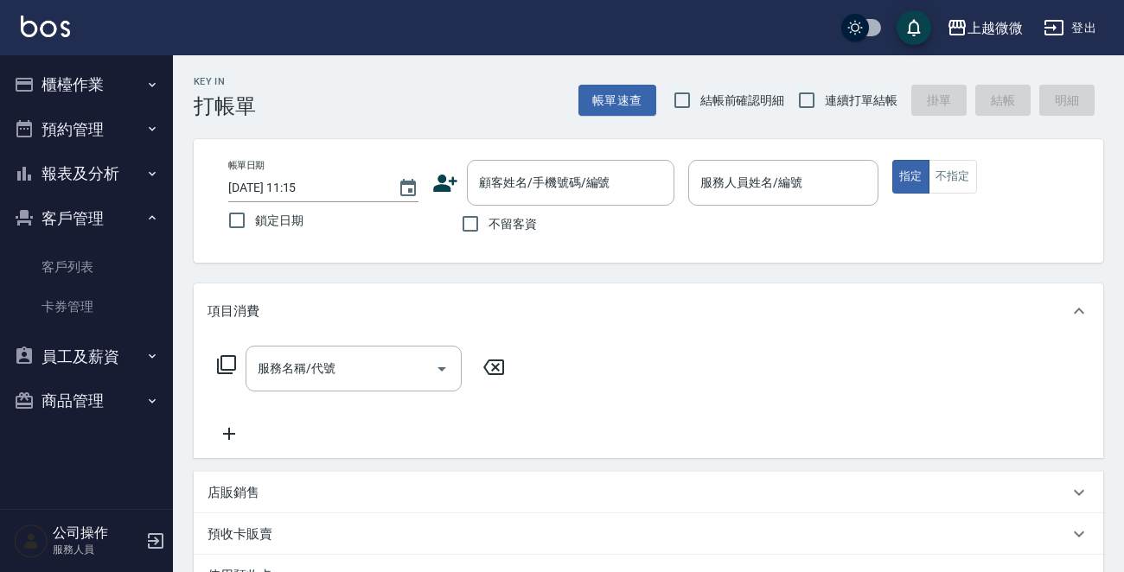
click at [121, 218] on button "客戶管理" at bounding box center [86, 218] width 159 height 45
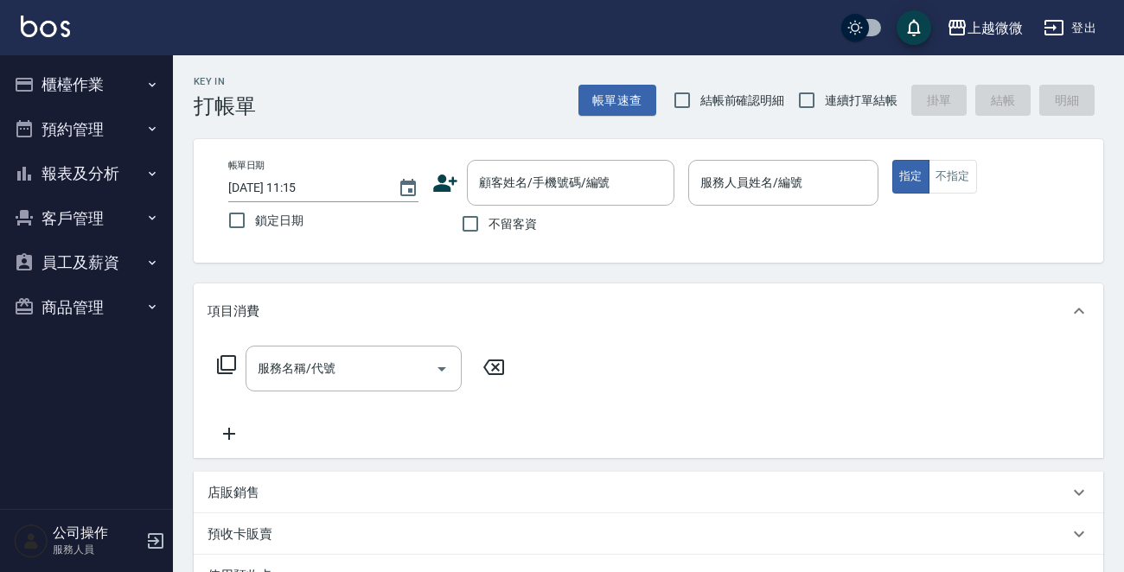
click at [120, 176] on button "報表及分析" at bounding box center [86, 173] width 159 height 45
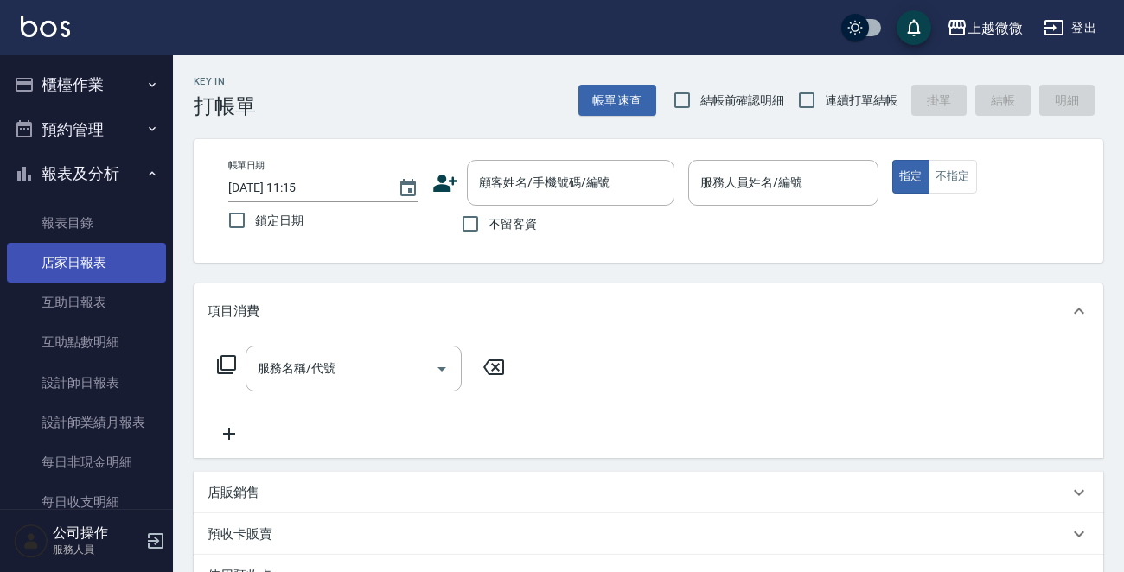
click at [109, 259] on link "店家日報表" at bounding box center [86, 263] width 159 height 40
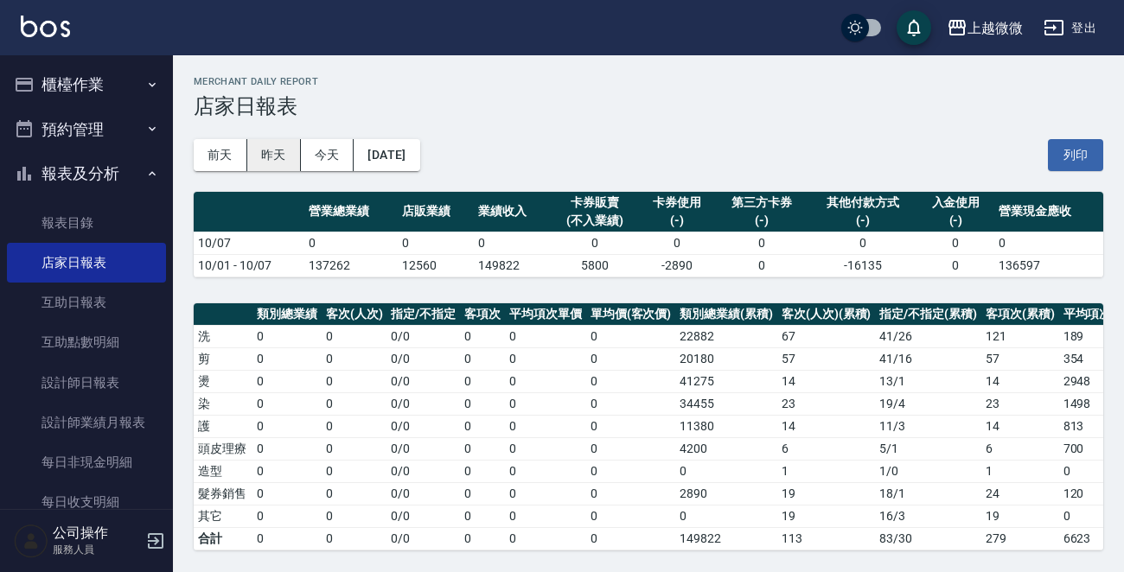
click at [280, 151] on button "昨天" at bounding box center [274, 155] width 54 height 32
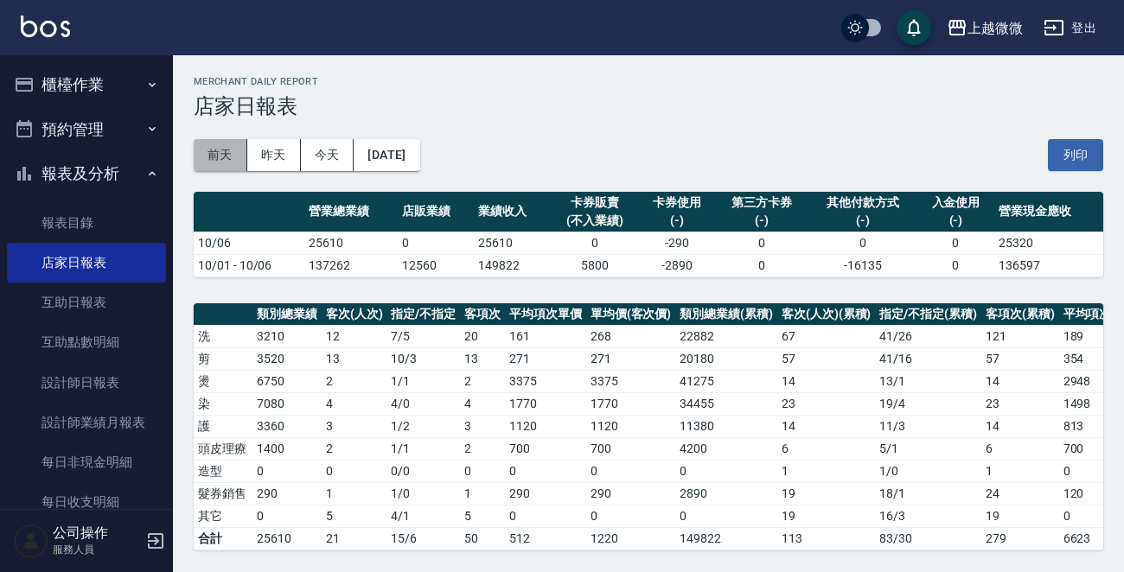
click at [233, 147] on button "前天" at bounding box center [221, 155] width 54 height 32
